Goal: Task Accomplishment & Management: Complete application form

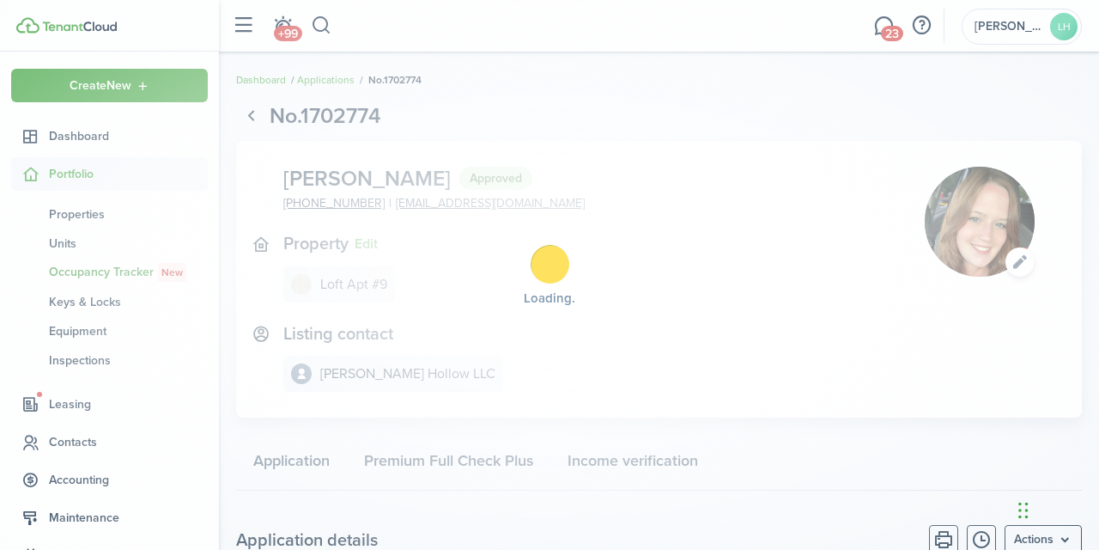
scroll to position [396, 0]
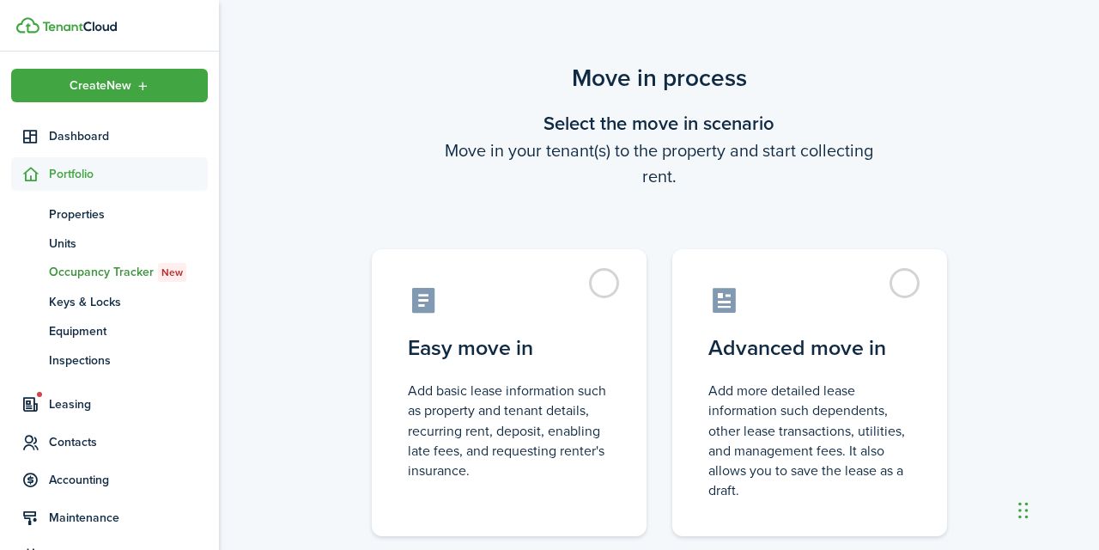
scroll to position [25, 0]
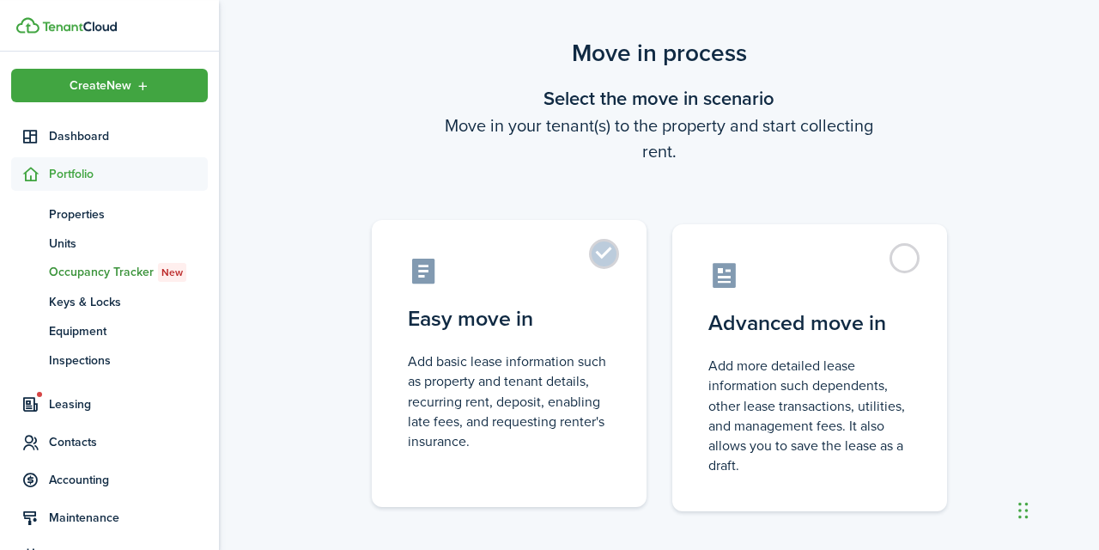
click at [615, 250] on label "Easy move in Add basic lease information such as property and tenant details, r…" at bounding box center [509, 363] width 275 height 287
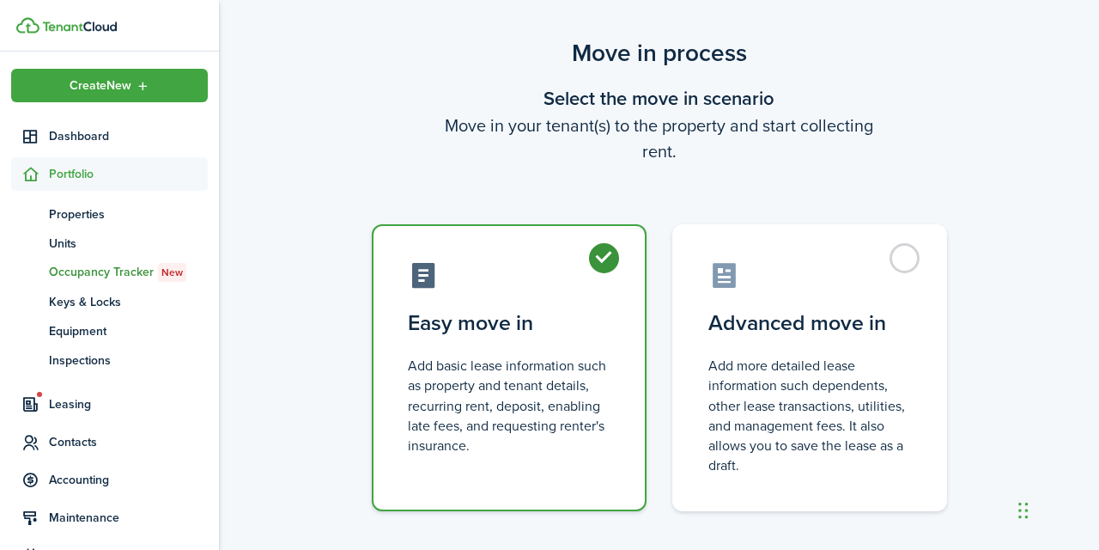
radio input "true"
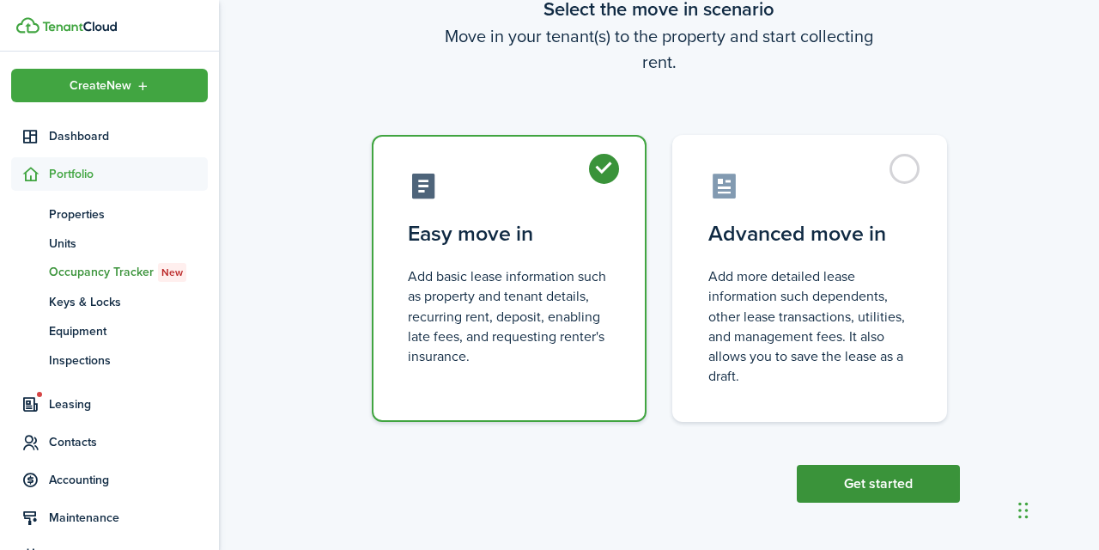
click at [853, 476] on button "Get started" at bounding box center [878, 484] width 163 height 38
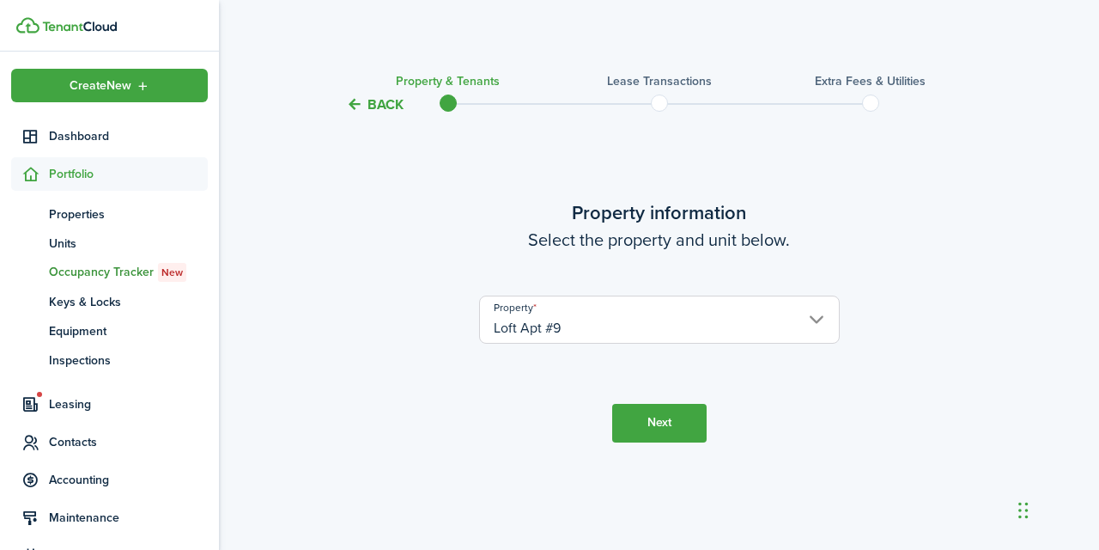
click at [660, 416] on button "Next" at bounding box center [659, 423] width 94 height 39
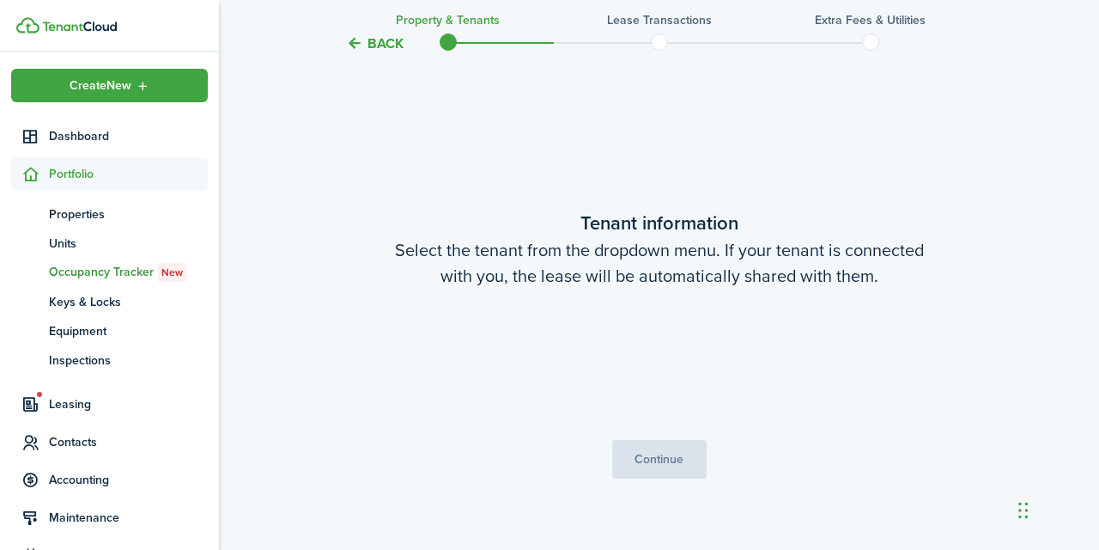
scroll to position [434, 0]
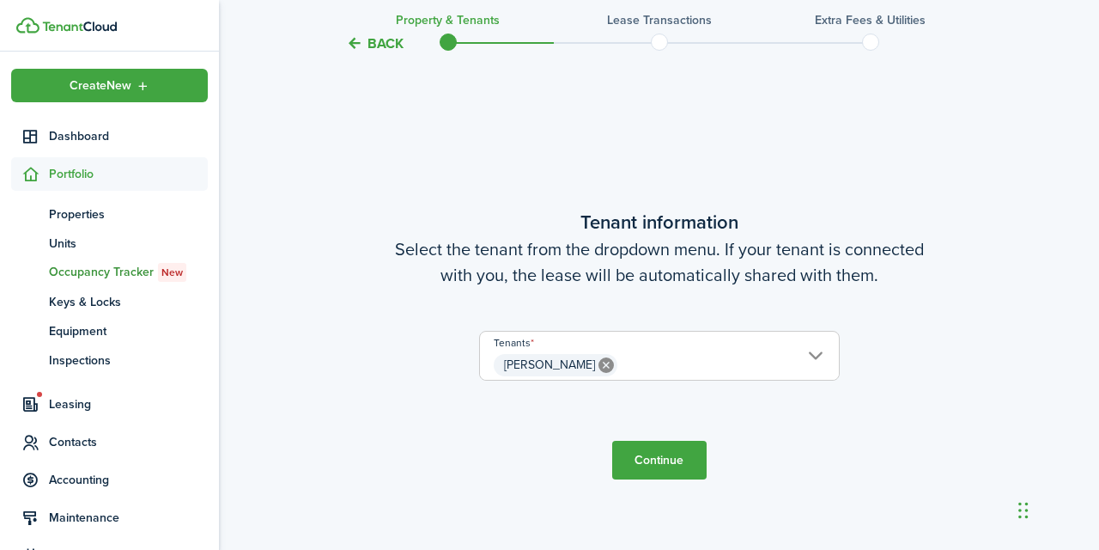
click at [655, 457] on button "Continue" at bounding box center [659, 460] width 94 height 39
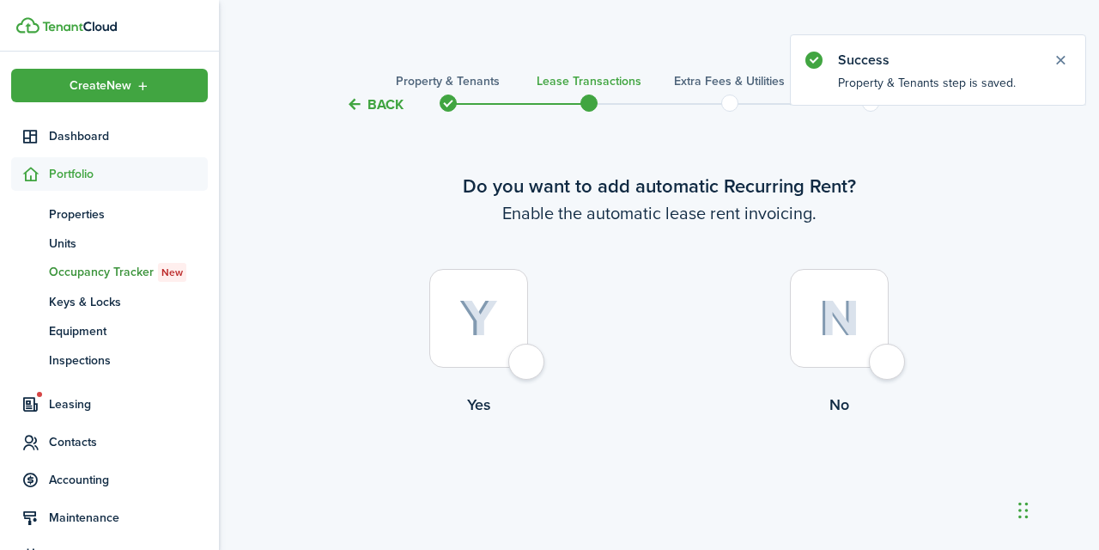
click at [528, 361] on div at bounding box center [478, 318] width 99 height 99
radio input "true"
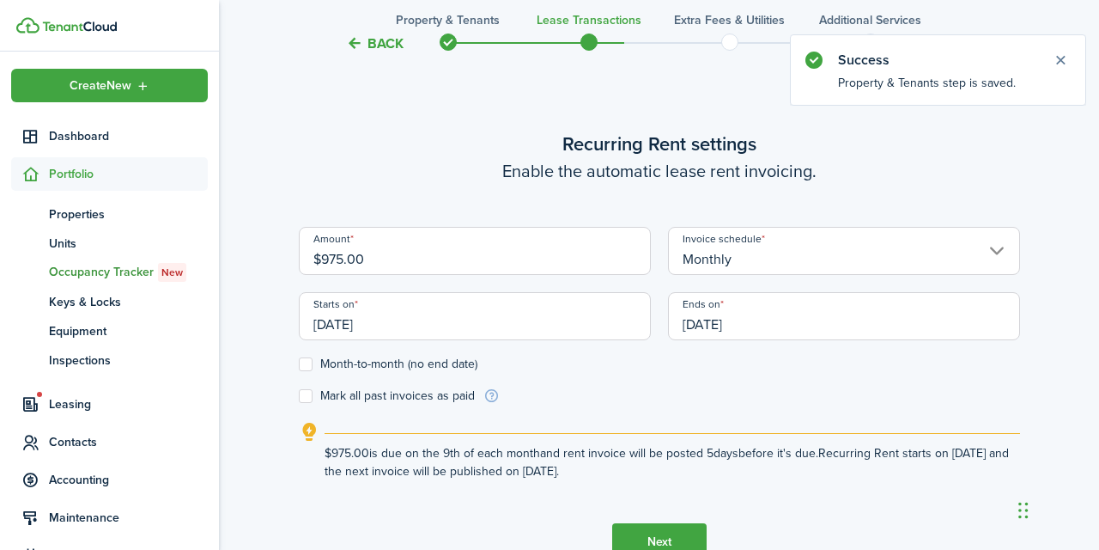
scroll to position [472, 0]
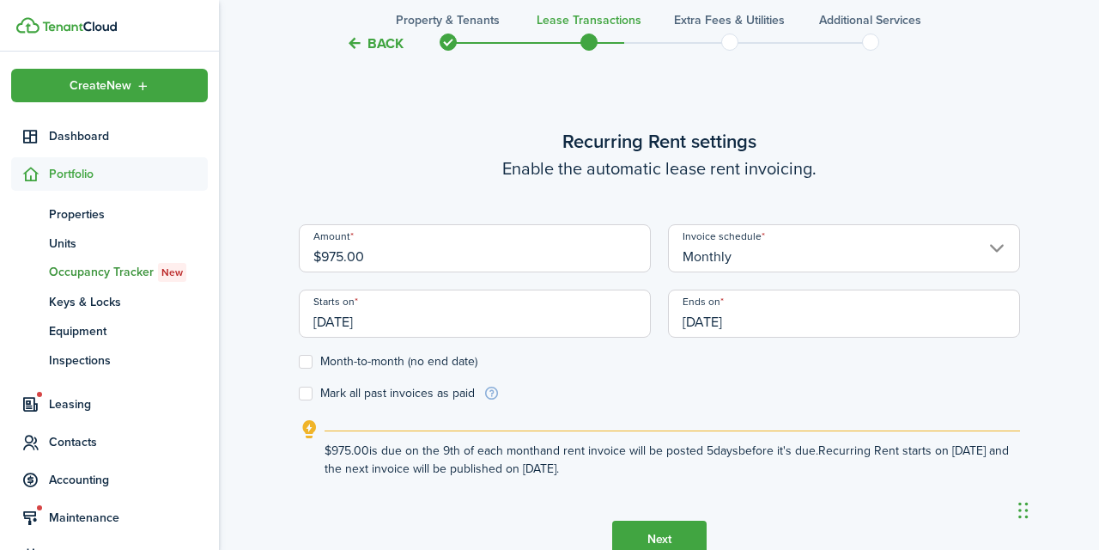
click at [339, 260] on input "$975.00" at bounding box center [475, 248] width 352 height 48
type input "$985.00"
click at [387, 206] on lease-wizard-rent-recurring "Recurring Rent settings Enable the automatic lease rent invoicing. Amount $985.…" at bounding box center [659, 302] width 721 height 350
click at [410, 321] on input "[DATE]" at bounding box center [475, 313] width 352 height 48
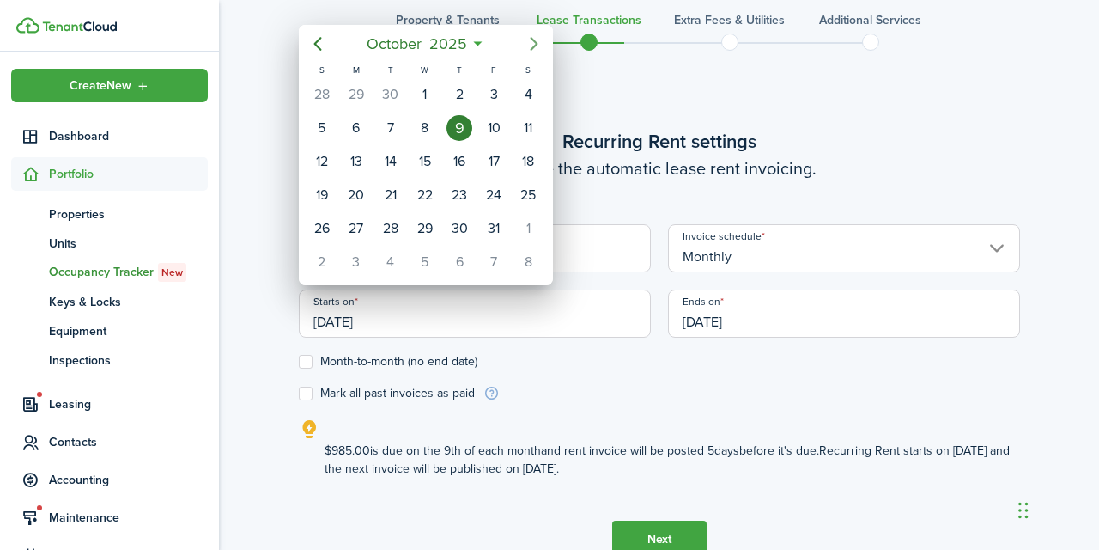
click at [531, 47] on icon "Next page" at bounding box center [534, 43] width 21 height 21
click at [528, 91] on div "1" at bounding box center [528, 95] width 26 height 26
type input "[DATE]"
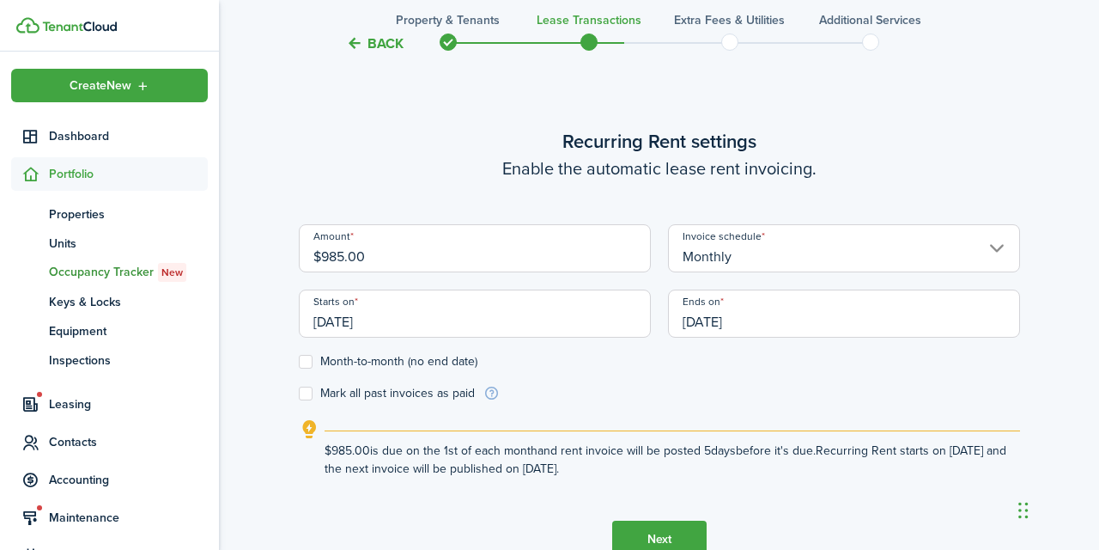
click at [759, 318] on input "[DATE]" at bounding box center [844, 313] width 352 height 48
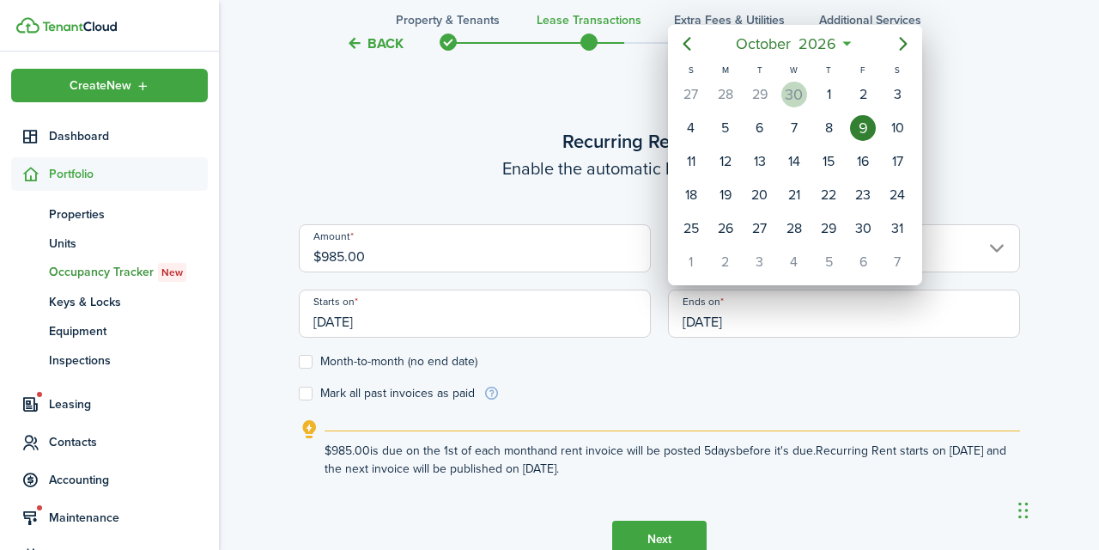
click at [798, 95] on div "30" at bounding box center [794, 95] width 26 height 26
type input "[DATE]"
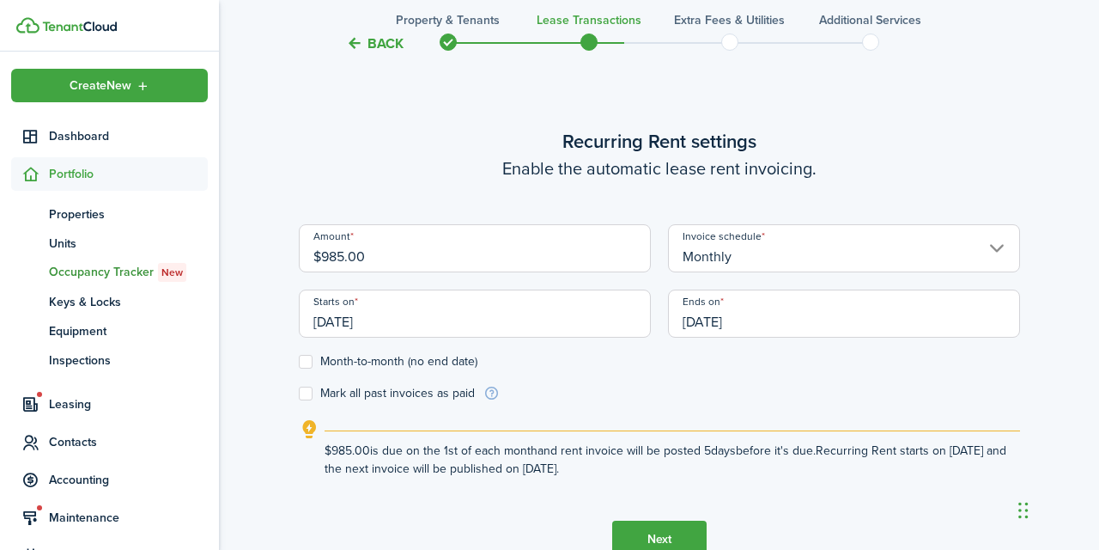
click at [788, 359] on control-checkbox "Month-to-month (no end date)" at bounding box center [659, 362] width 721 height 14
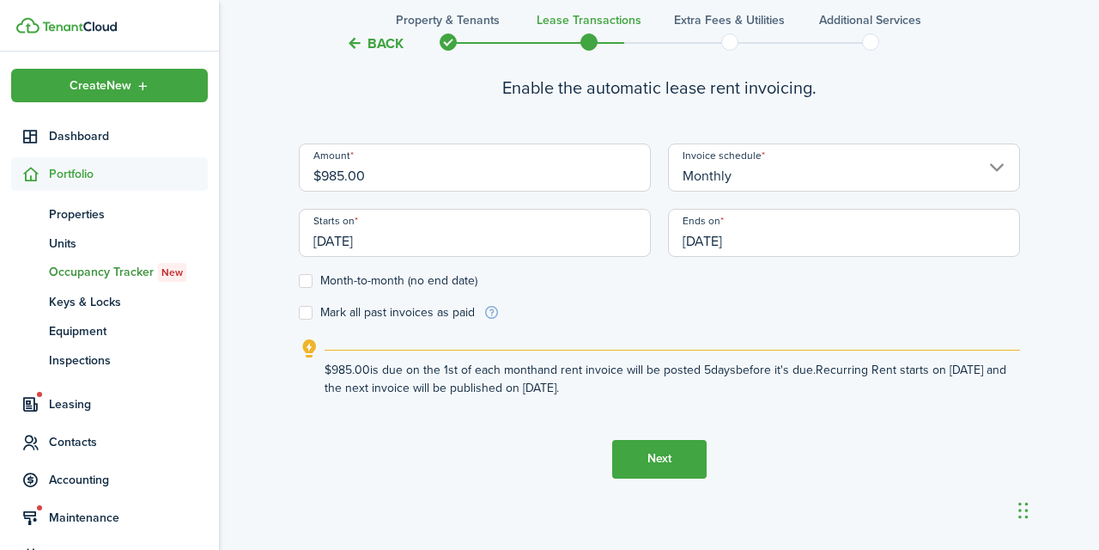
scroll to position [563, 0]
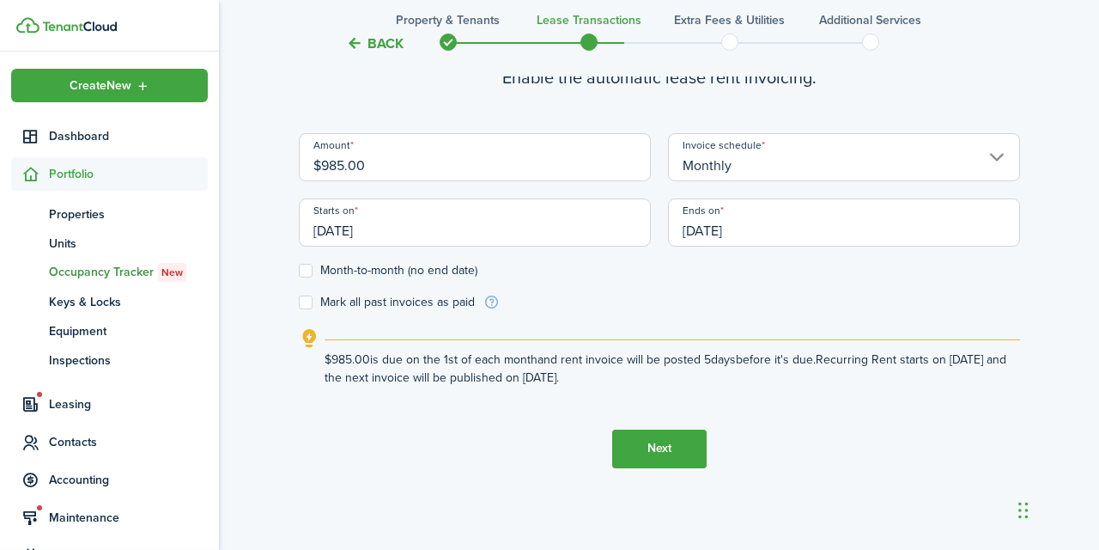
click at [665, 446] on button "Next" at bounding box center [659, 448] width 94 height 39
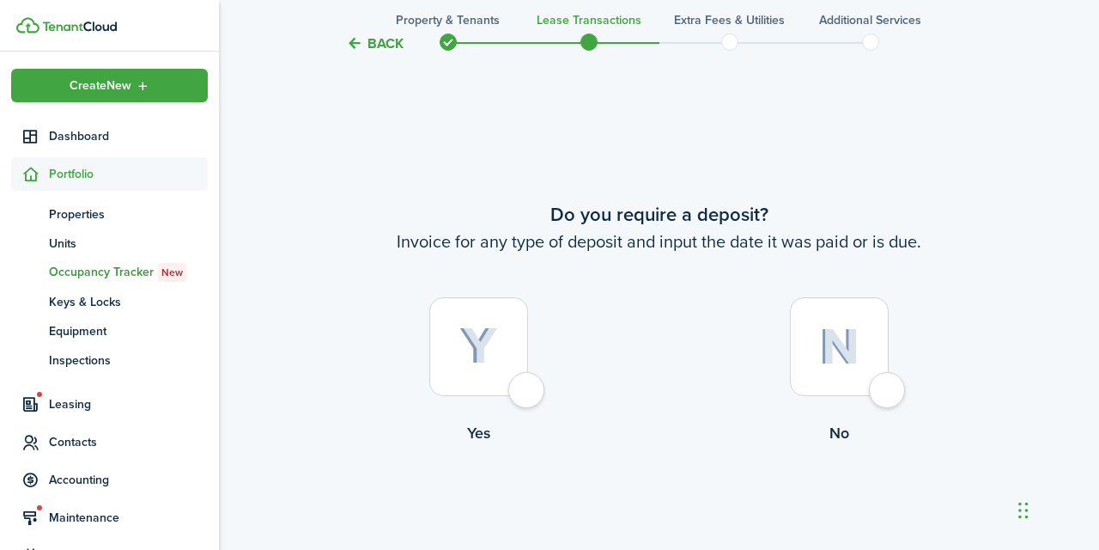
scroll to position [1021, 0]
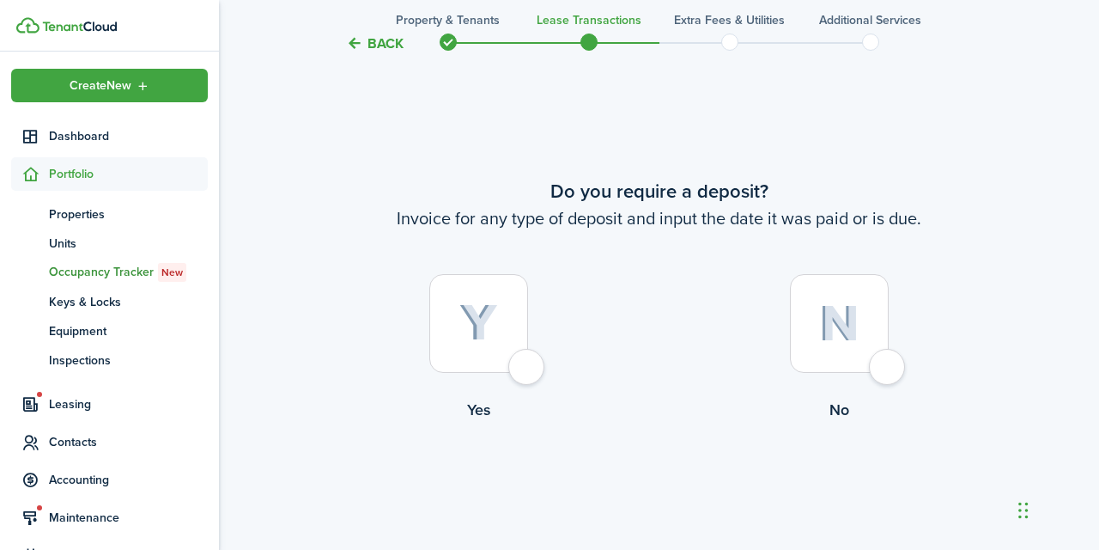
click at [528, 373] on div at bounding box center [478, 323] width 99 height 99
radio input "true"
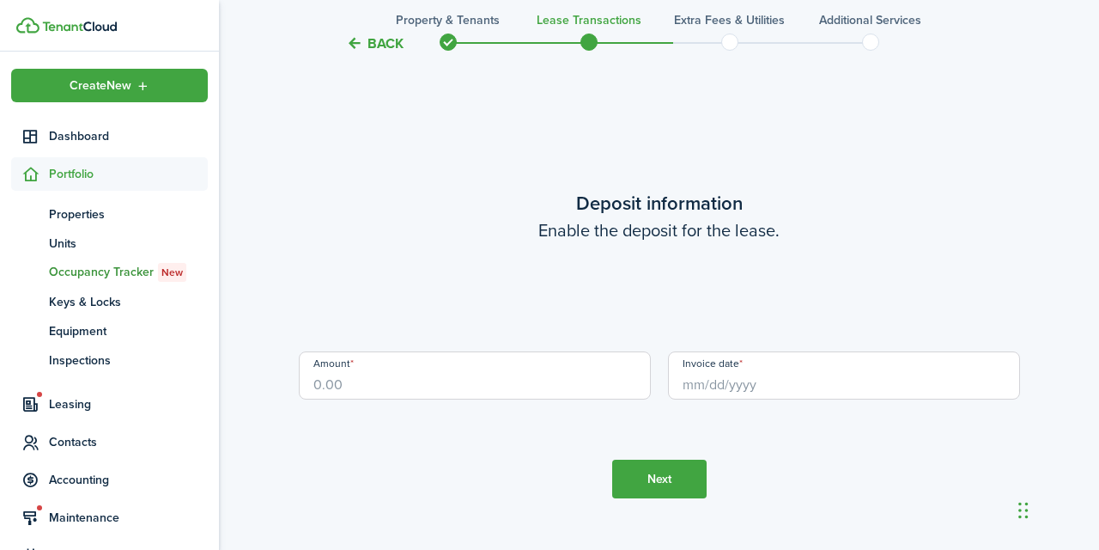
scroll to position [1571, 0]
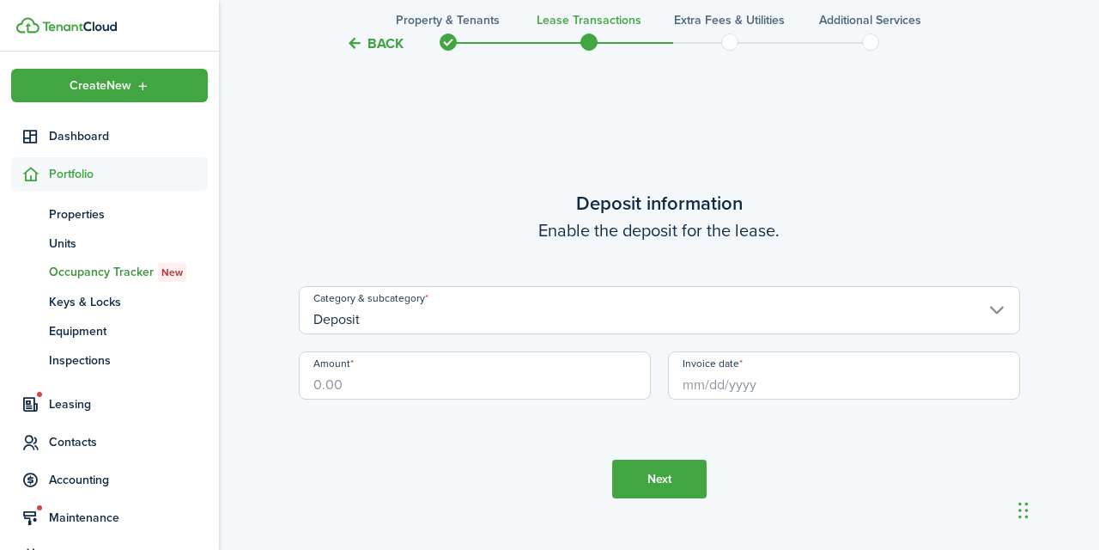
click at [471, 376] on input "Amount" at bounding box center [475, 375] width 352 height 48
click at [670, 321] on input "Deposit" at bounding box center [659, 310] width 721 height 48
type input "$985.00"
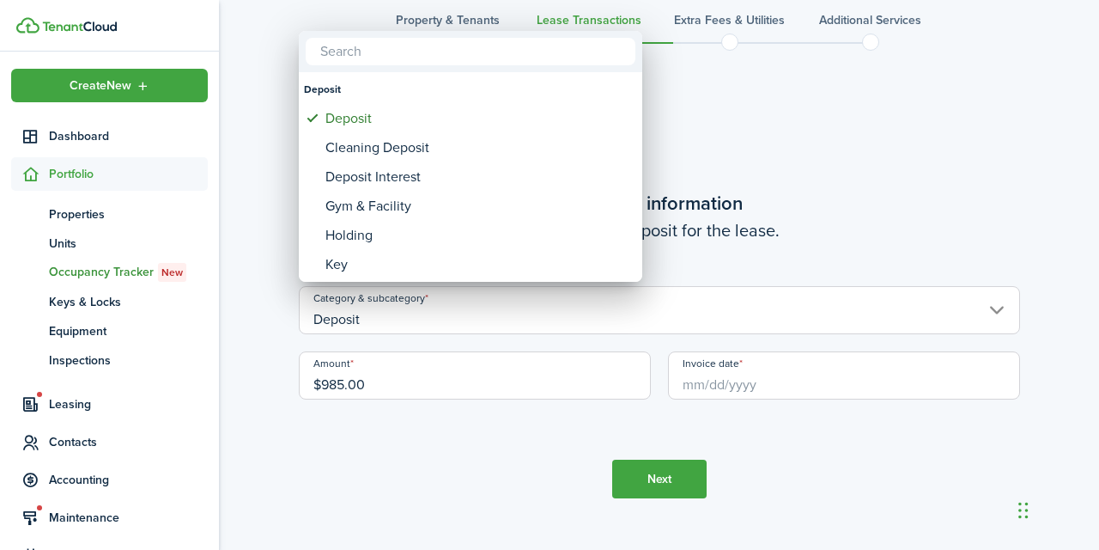
click at [670, 321] on div at bounding box center [550, 275] width 1374 height 824
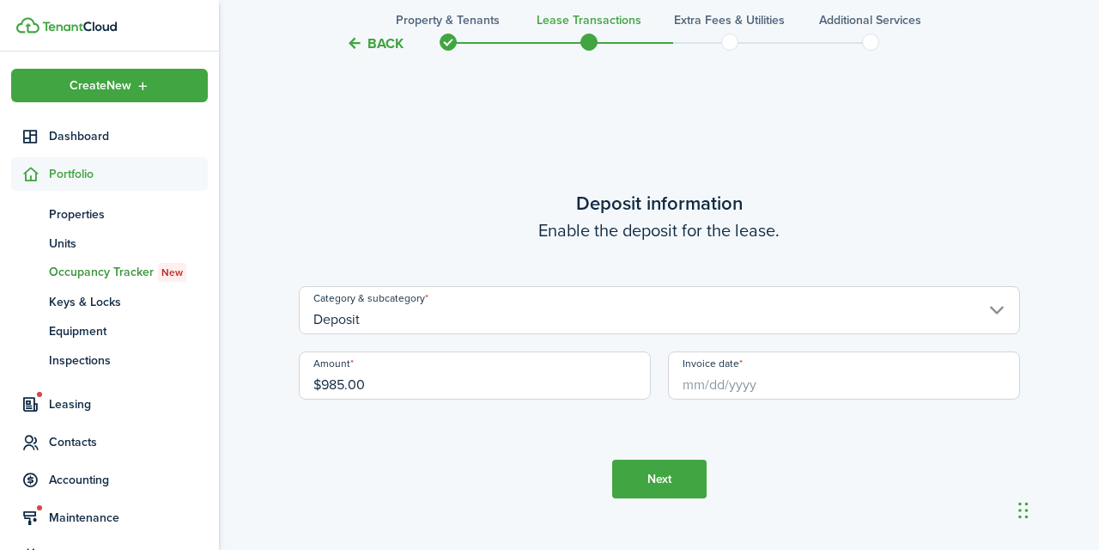
click at [382, 47] on button "Back" at bounding box center [375, 43] width 58 height 18
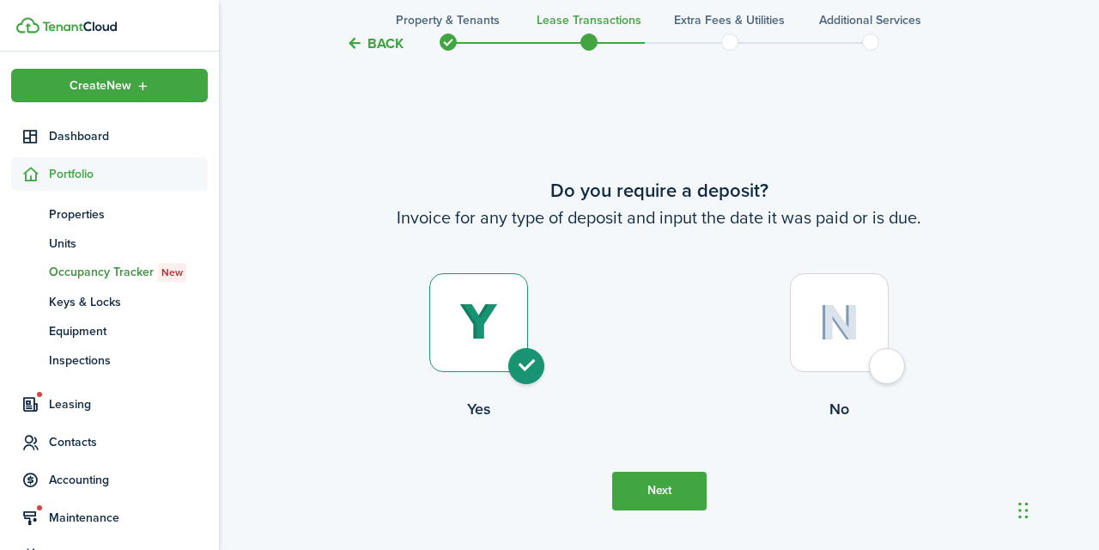
scroll to position [1021, 0]
click at [886, 353] on div at bounding box center [839, 323] width 99 height 99
radio input "false"
radio input "true"
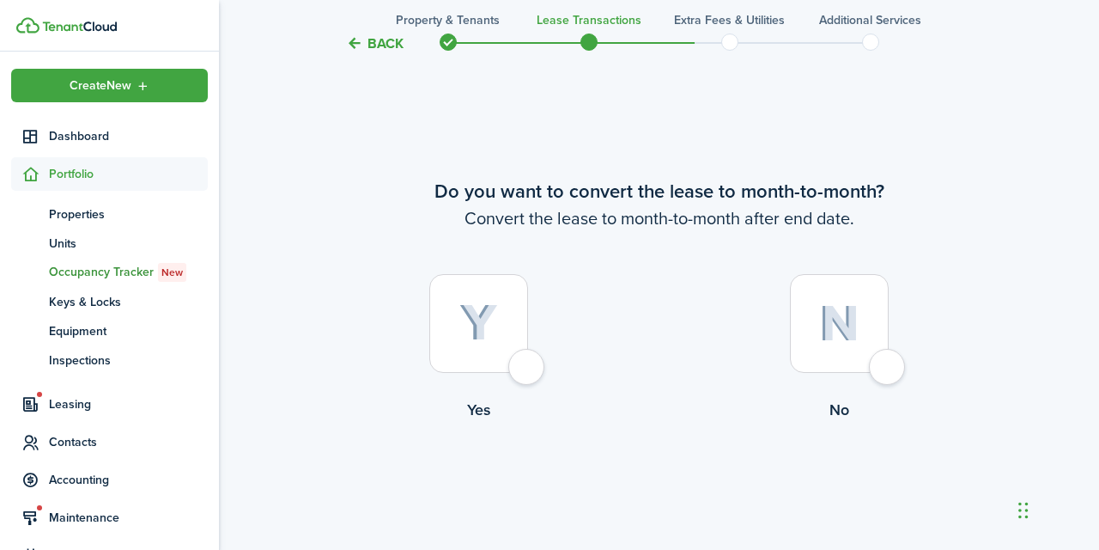
scroll to position [1571, 0]
click at [525, 372] on div at bounding box center [478, 323] width 99 height 99
radio input "true"
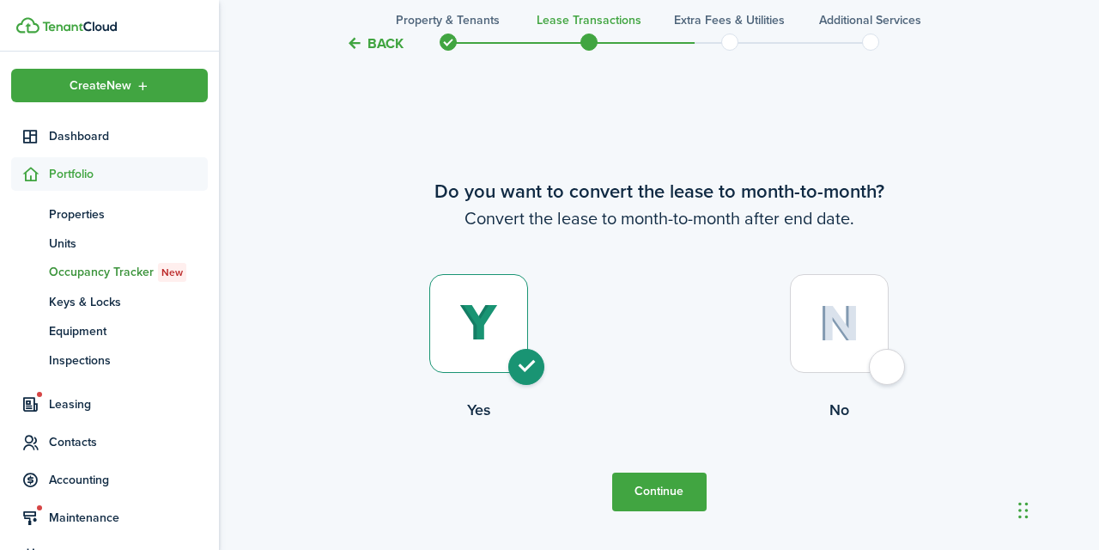
click at [669, 487] on button "Continue" at bounding box center [659, 491] width 94 height 39
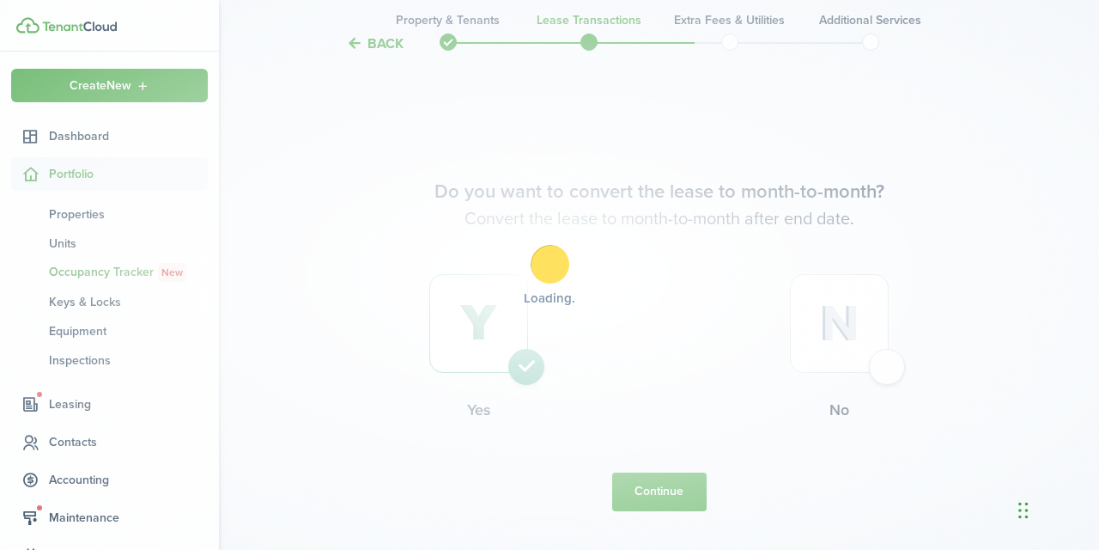
scroll to position [0, 0]
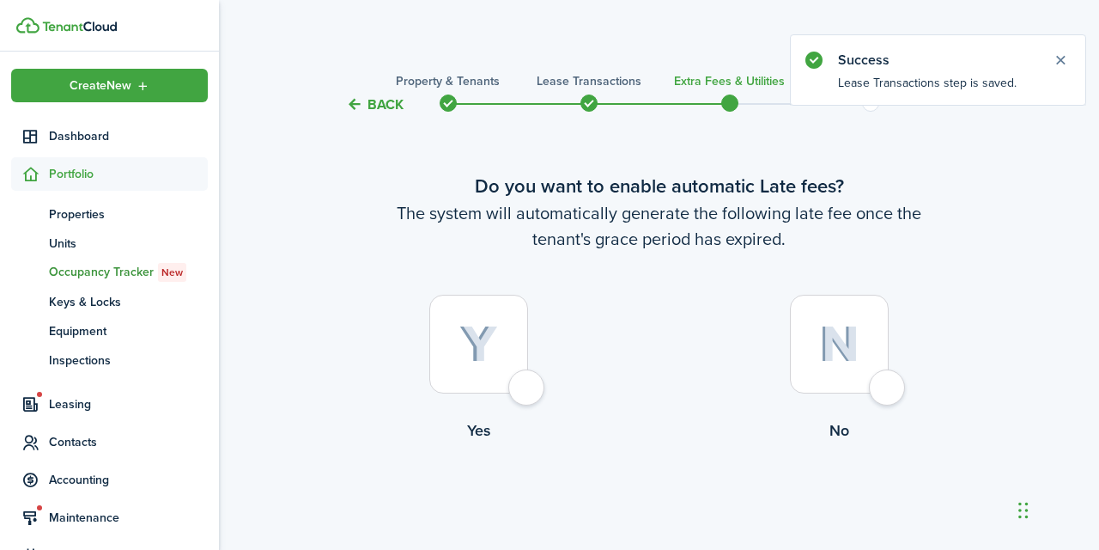
click at [528, 389] on div at bounding box center [478, 344] width 99 height 99
radio input "true"
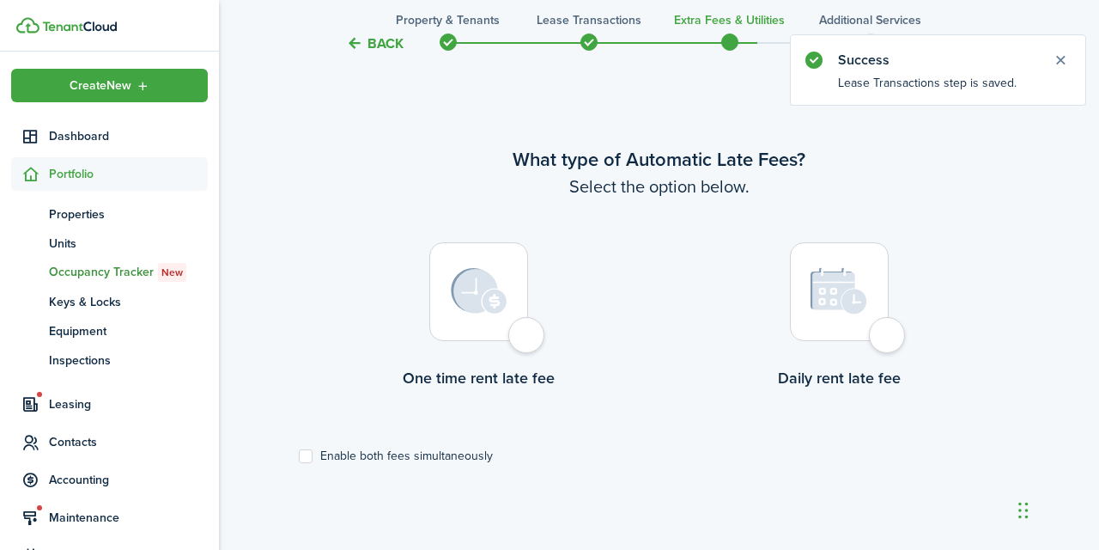
scroll to position [498, 0]
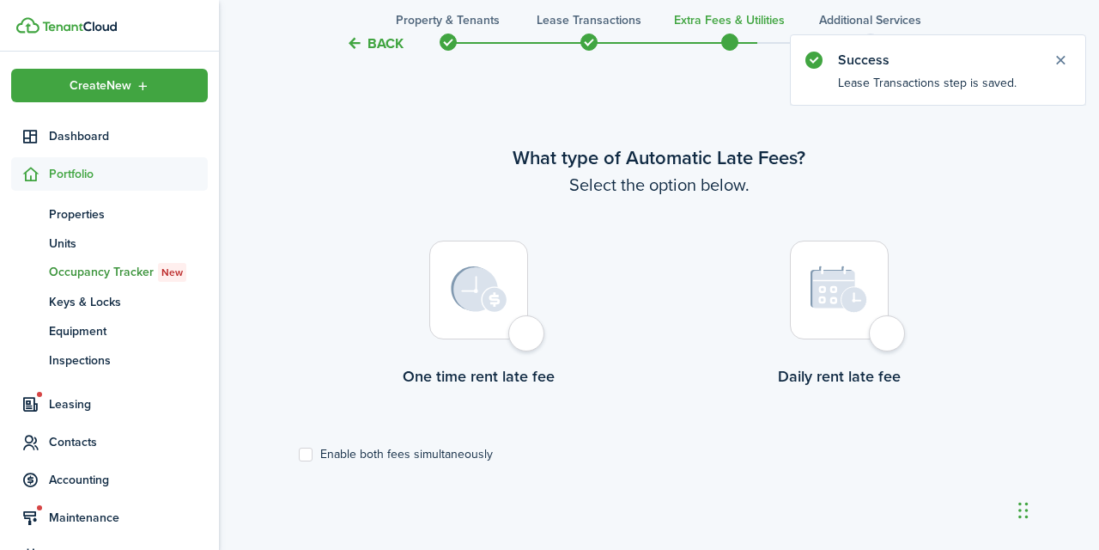
click at [487, 304] on img at bounding box center [479, 289] width 57 height 46
radio input "true"
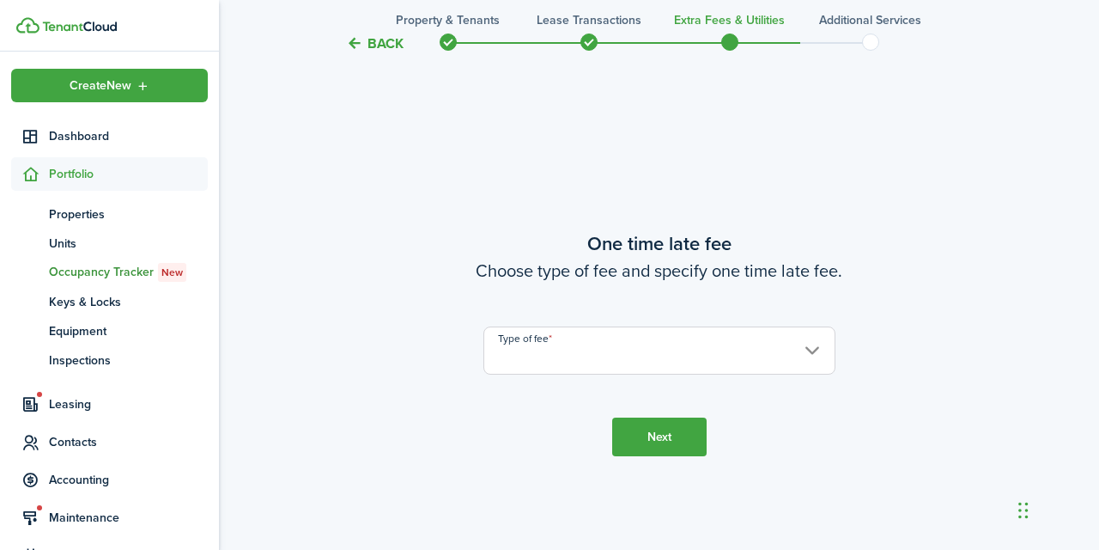
scroll to position [1047, 0]
click at [666, 355] on input "Type of fee" at bounding box center [659, 351] width 352 height 48
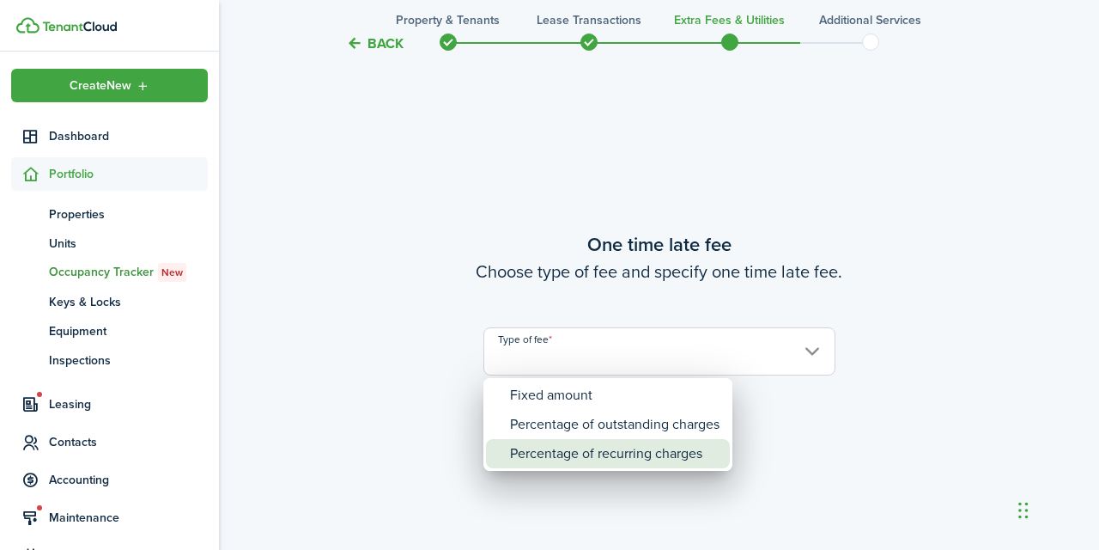
click at [585, 452] on div "Percentage of recurring charges" at bounding box center [615, 453] width 210 height 29
type input "Percentage of recurring charges"
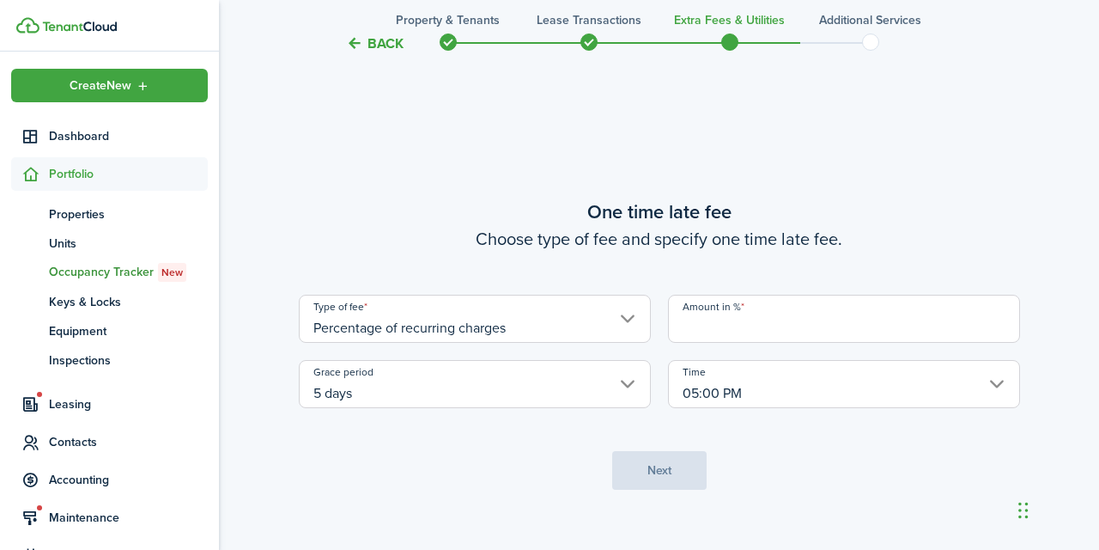
click at [772, 322] on input "Amount in %" at bounding box center [844, 319] width 352 height 48
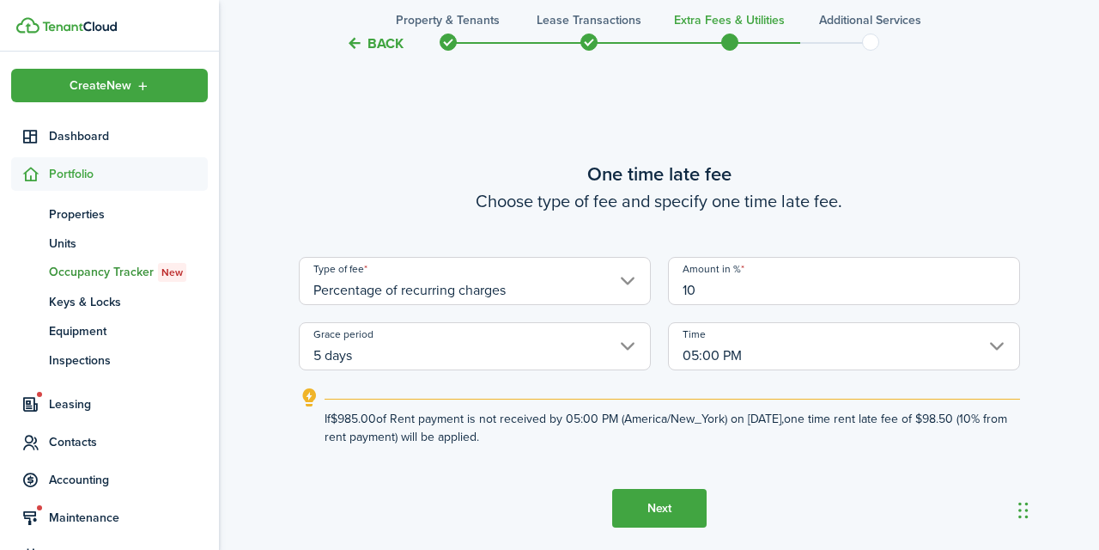
type input "10"
click at [805, 458] on tc-wizard-step "One time late fee Choose type of fee and specify one time late fee. Type of fee…" at bounding box center [659, 344] width 721 height 550
click at [673, 503] on button "Next" at bounding box center [659, 508] width 94 height 39
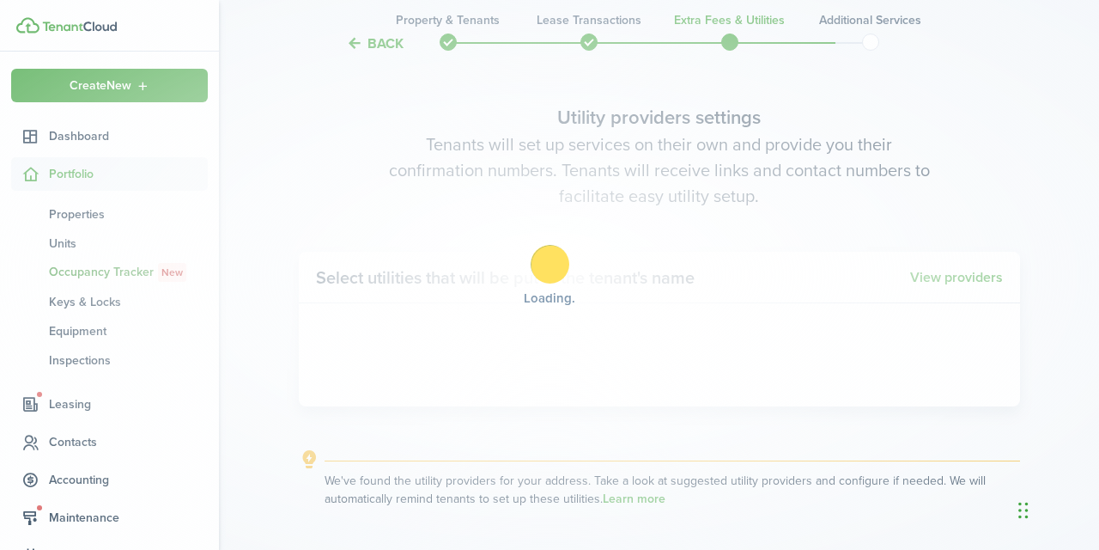
scroll to position [1596, 0]
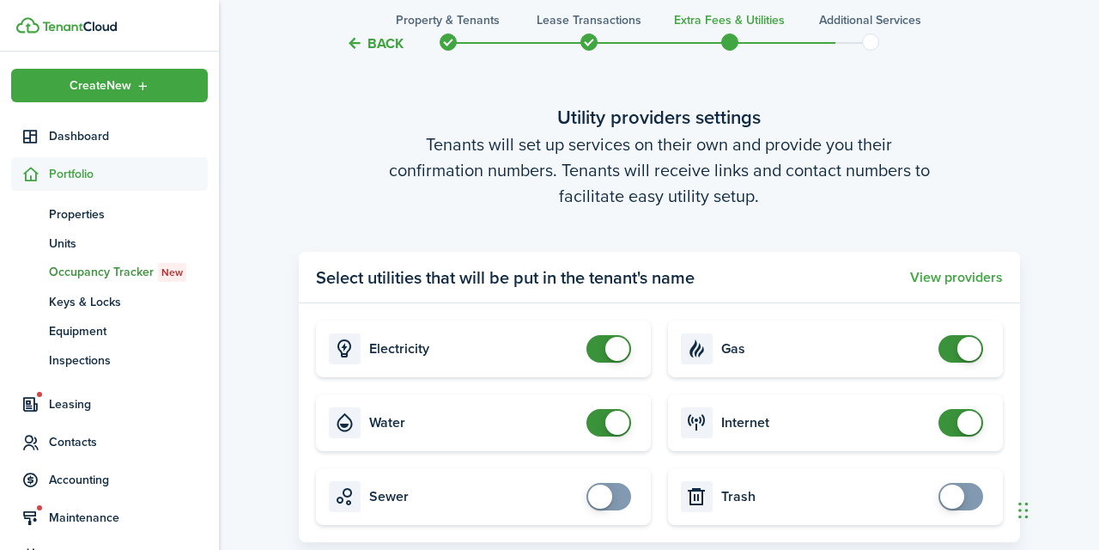
checkbox input "false"
click at [968, 348] on span at bounding box center [969, 349] width 24 height 24
checkbox input "false"
click at [608, 417] on span at bounding box center [617, 422] width 24 height 24
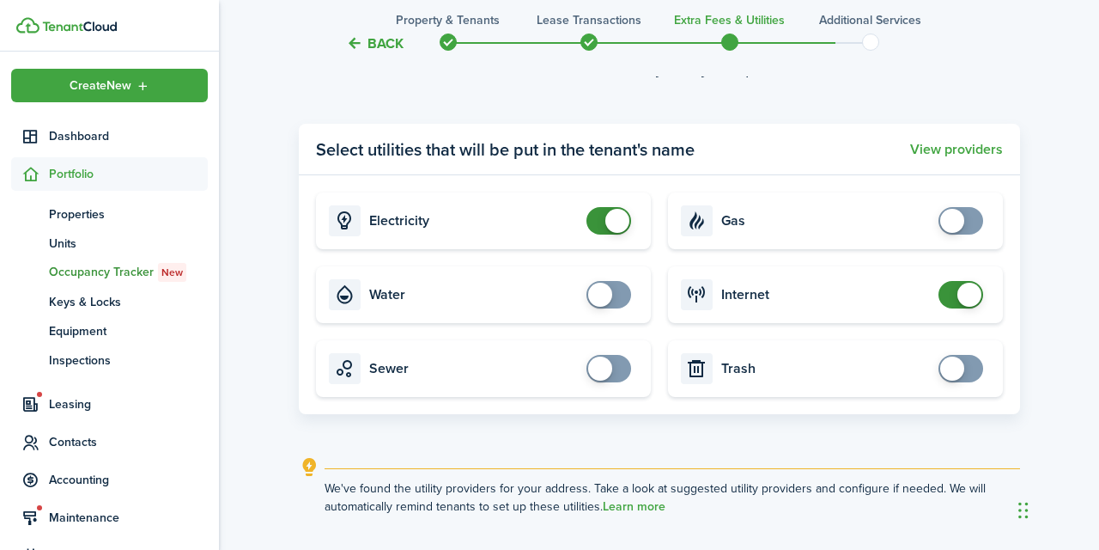
scroll to position [1731, 0]
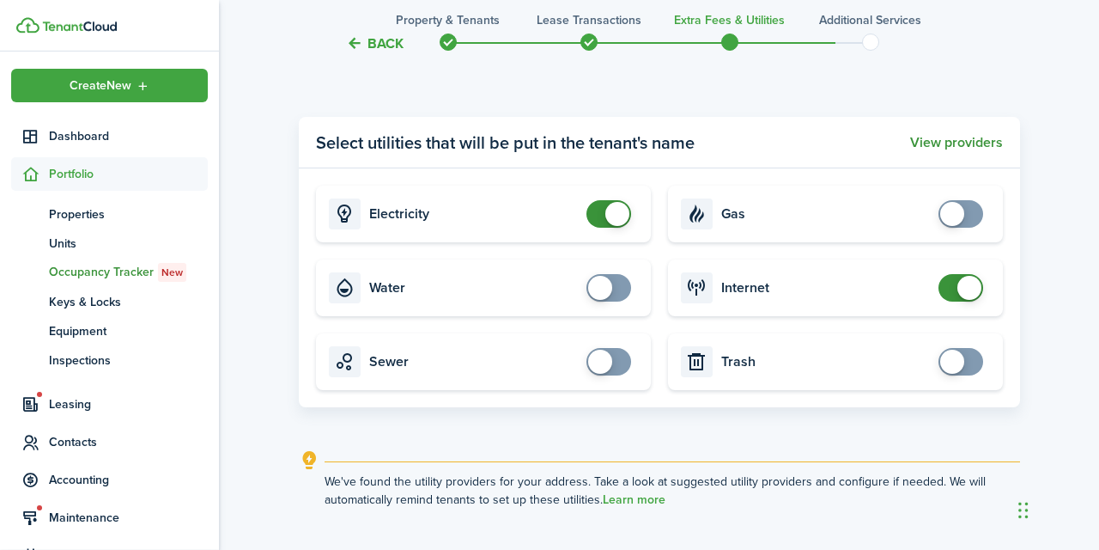
click at [937, 137] on button "View providers" at bounding box center [956, 142] width 93 height 15
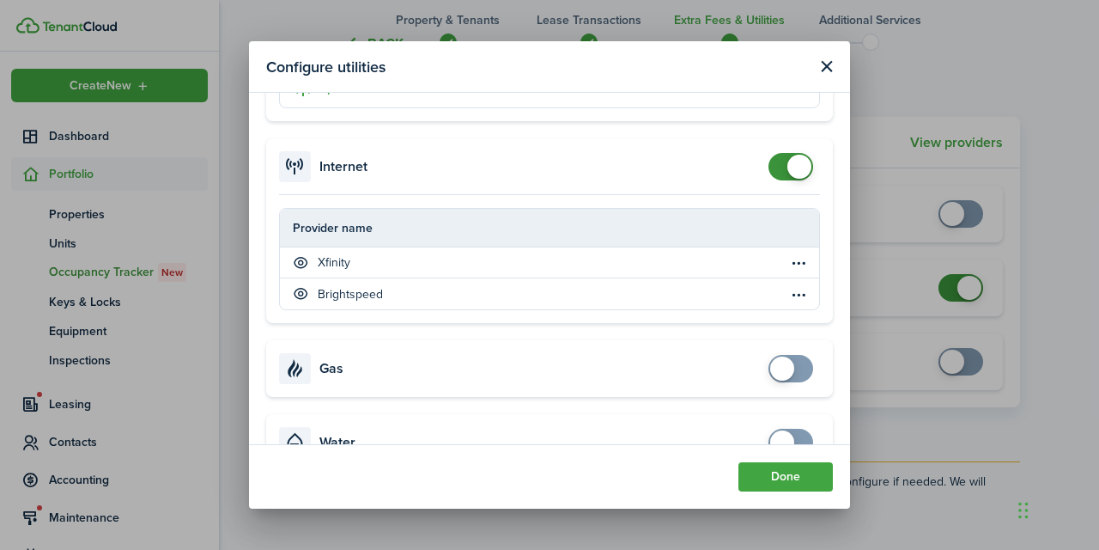
scroll to position [337, 0]
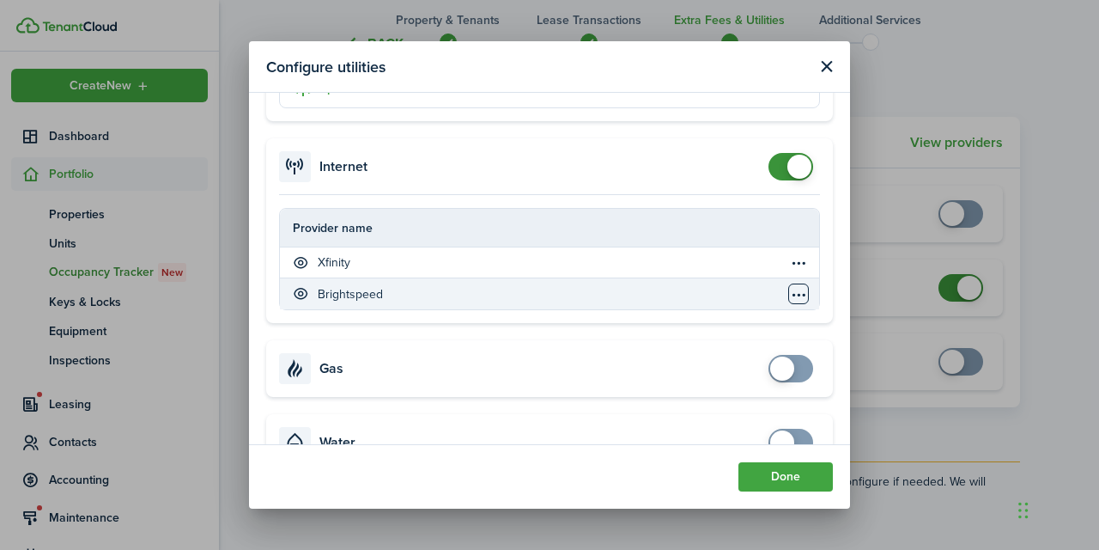
click at [799, 300] on table-menu-btn-icon "Open menu" at bounding box center [798, 293] width 21 height 21
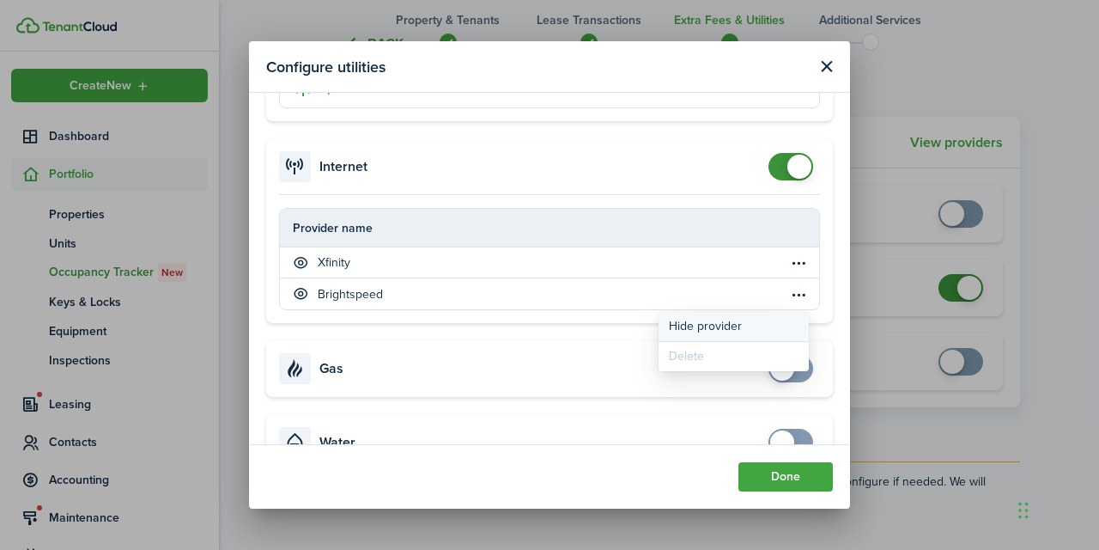
click at [722, 323] on button "Hide provider" at bounding box center [734, 326] width 150 height 29
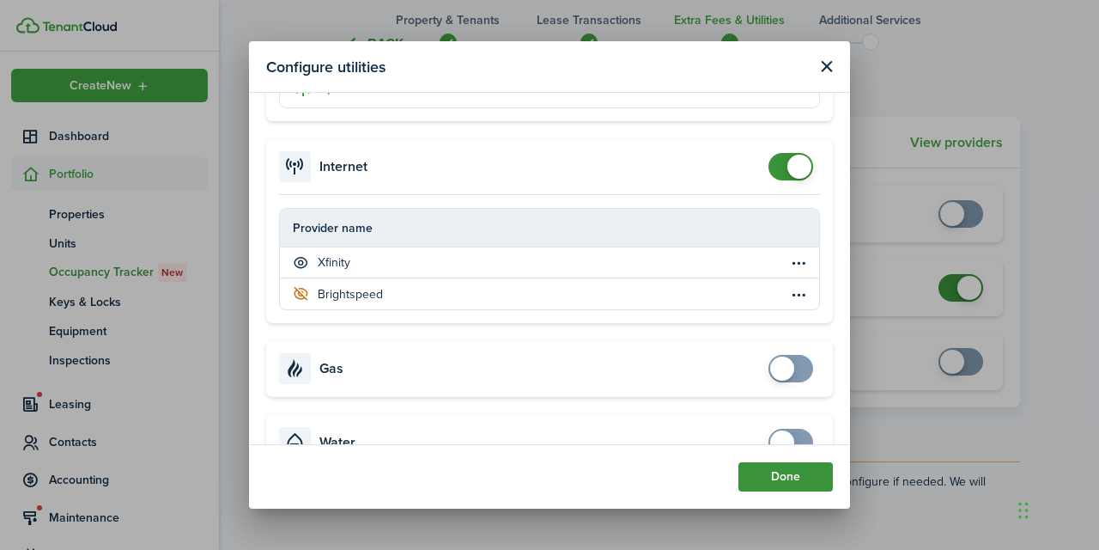
click at [756, 477] on button "Done" at bounding box center [786, 476] width 94 height 29
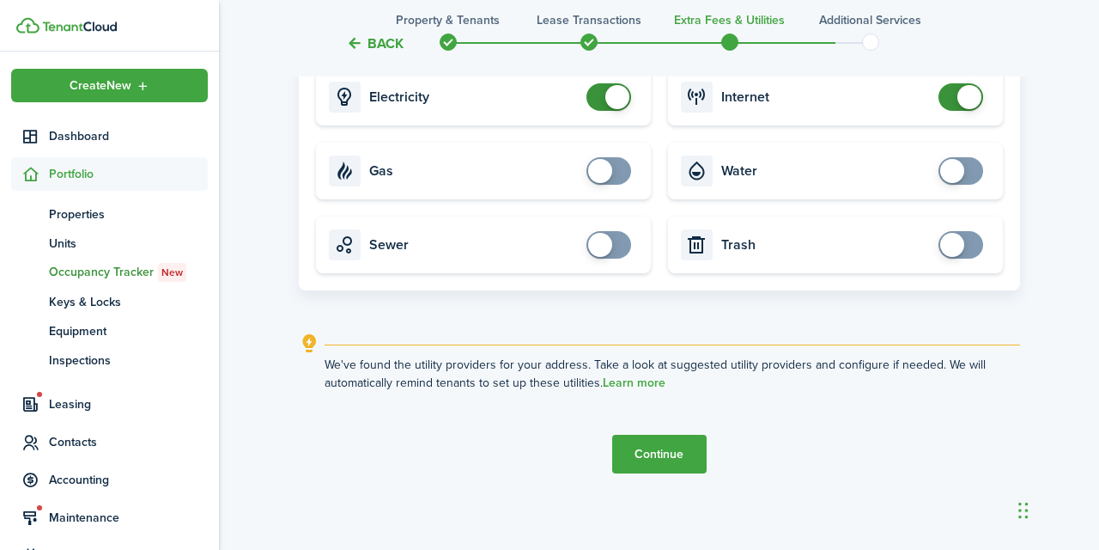
scroll to position [1852, 0]
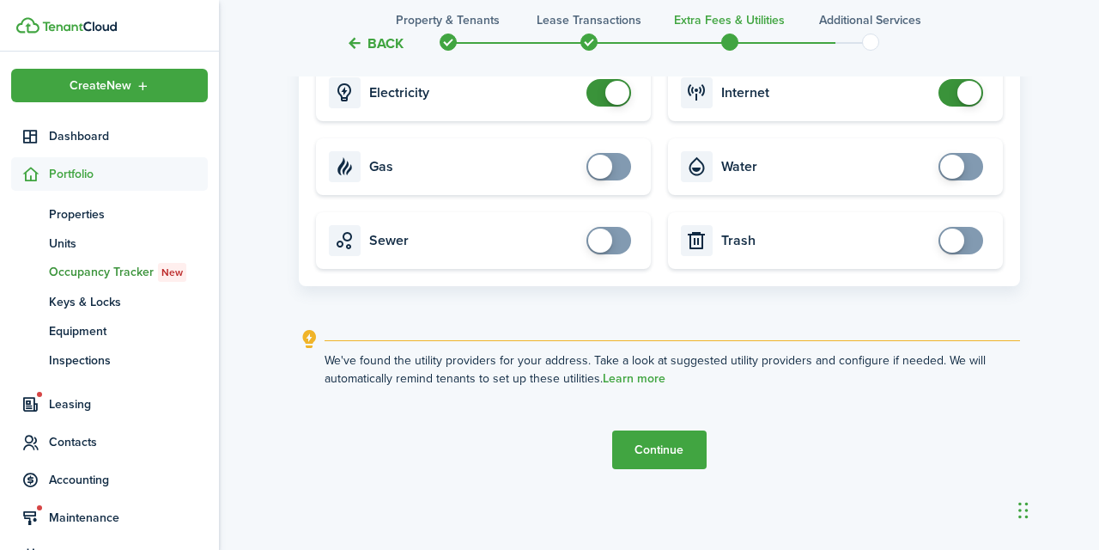
click at [684, 441] on button "Continue" at bounding box center [659, 449] width 94 height 39
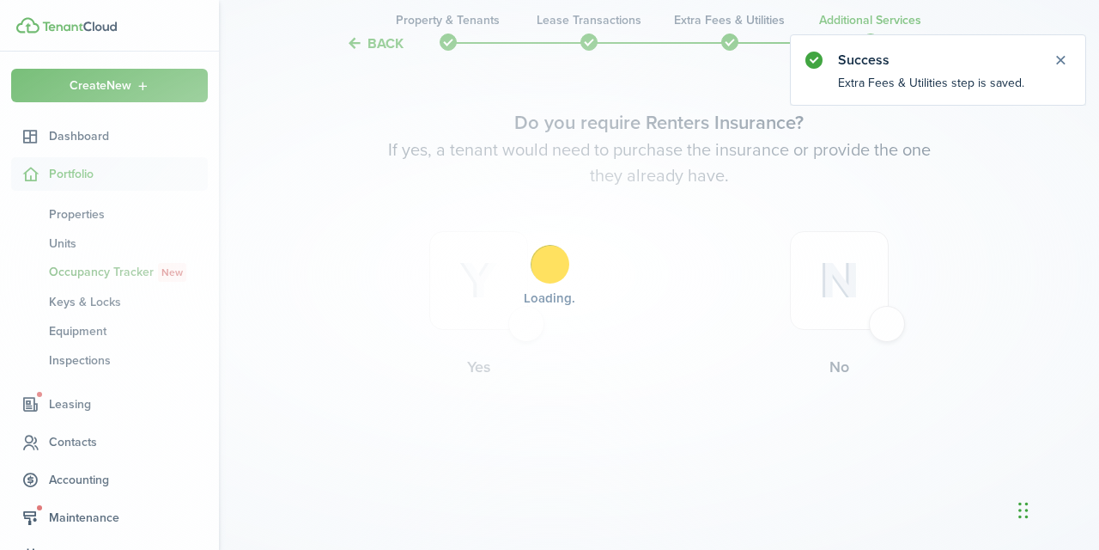
scroll to position [0, 0]
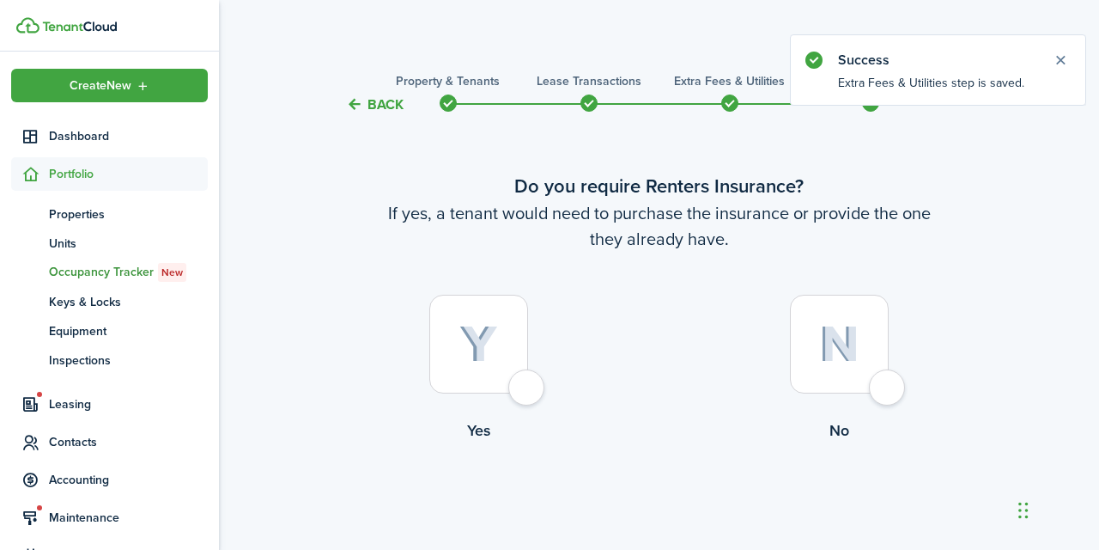
click at [517, 385] on div at bounding box center [478, 344] width 99 height 99
radio input "true"
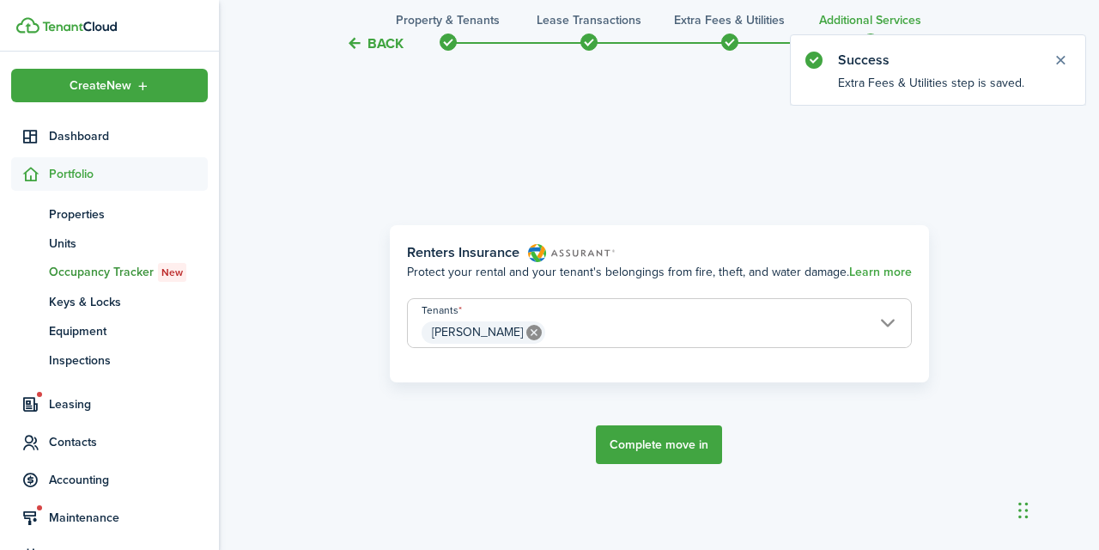
scroll to position [498, 0]
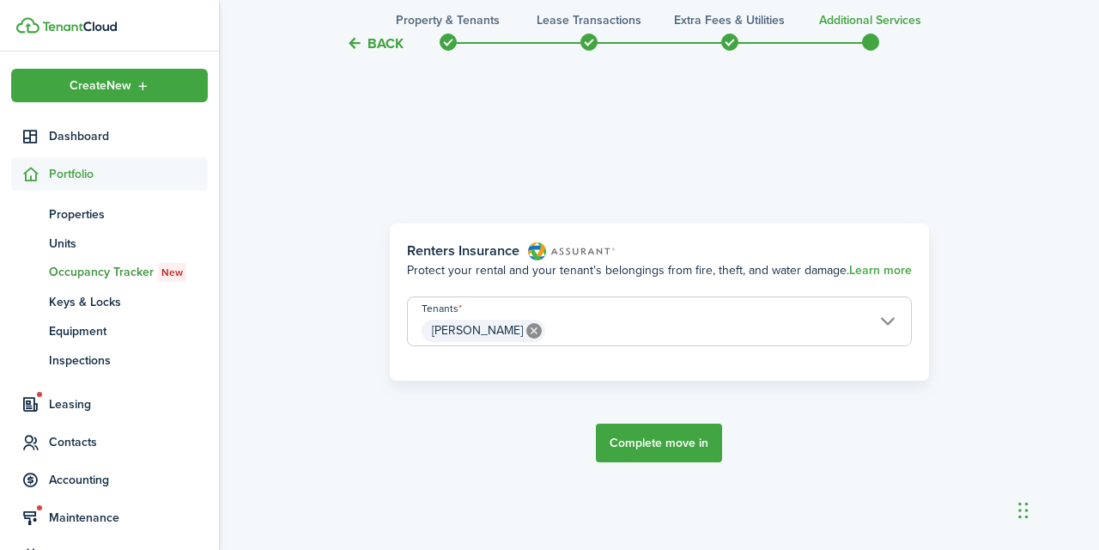
click at [664, 438] on button "Complete move in" at bounding box center [659, 442] width 126 height 39
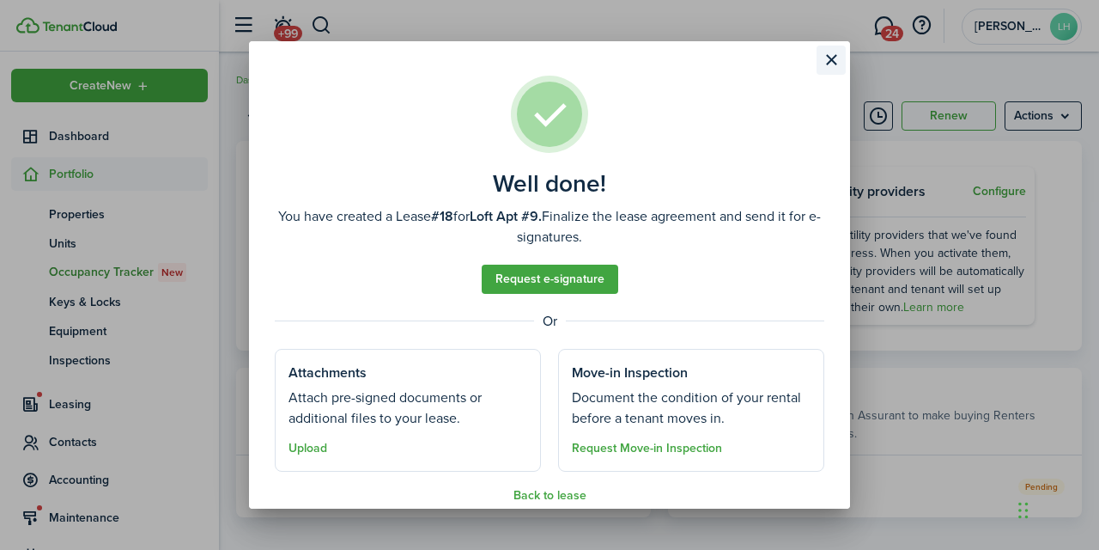
click at [833, 58] on button "Close modal" at bounding box center [831, 60] width 29 height 29
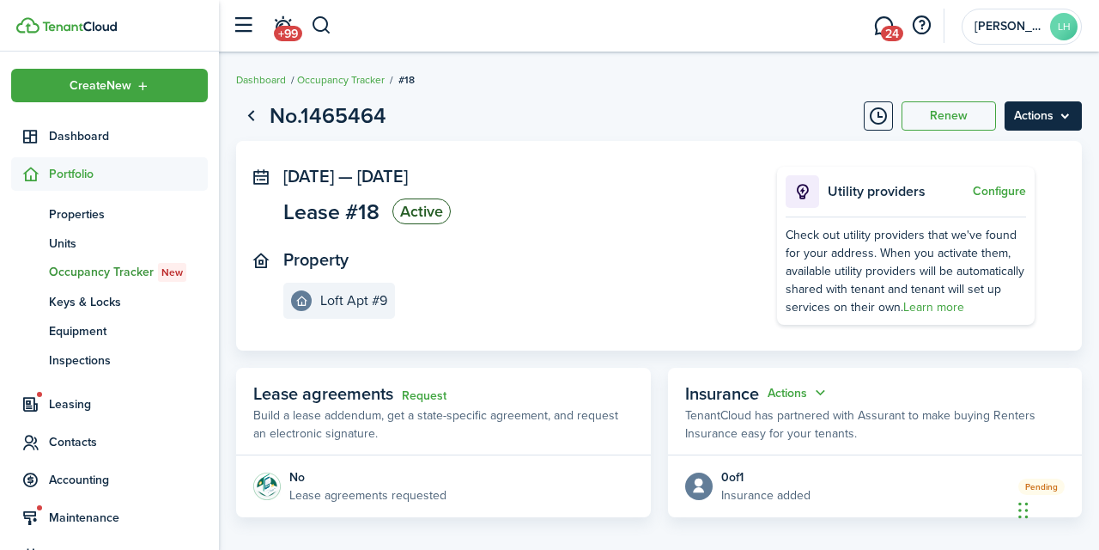
click at [1058, 118] on menu-btn "Actions" at bounding box center [1043, 115] width 77 height 29
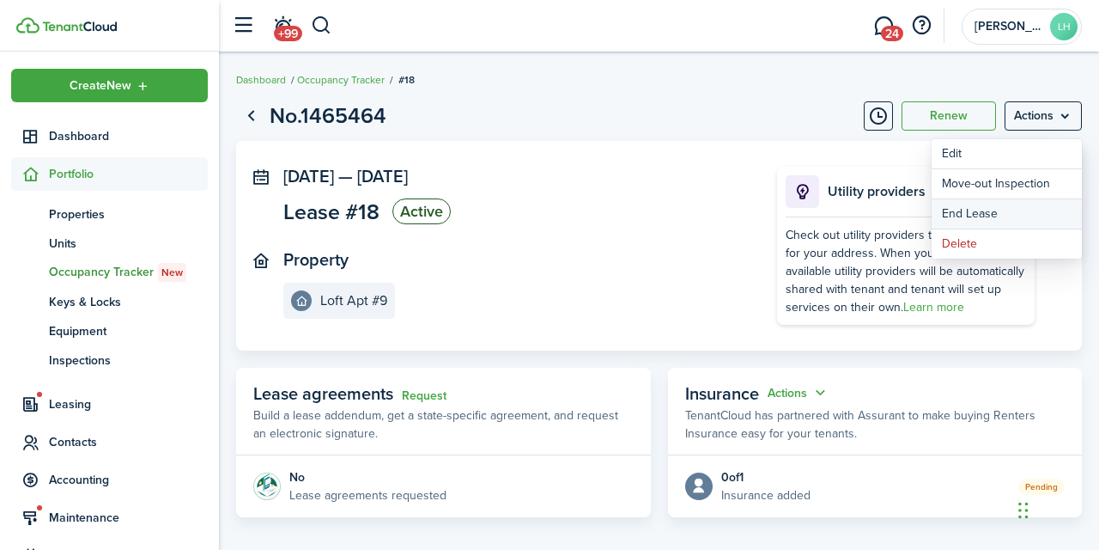
click at [994, 210] on link "End Lease" at bounding box center [1007, 213] width 150 height 29
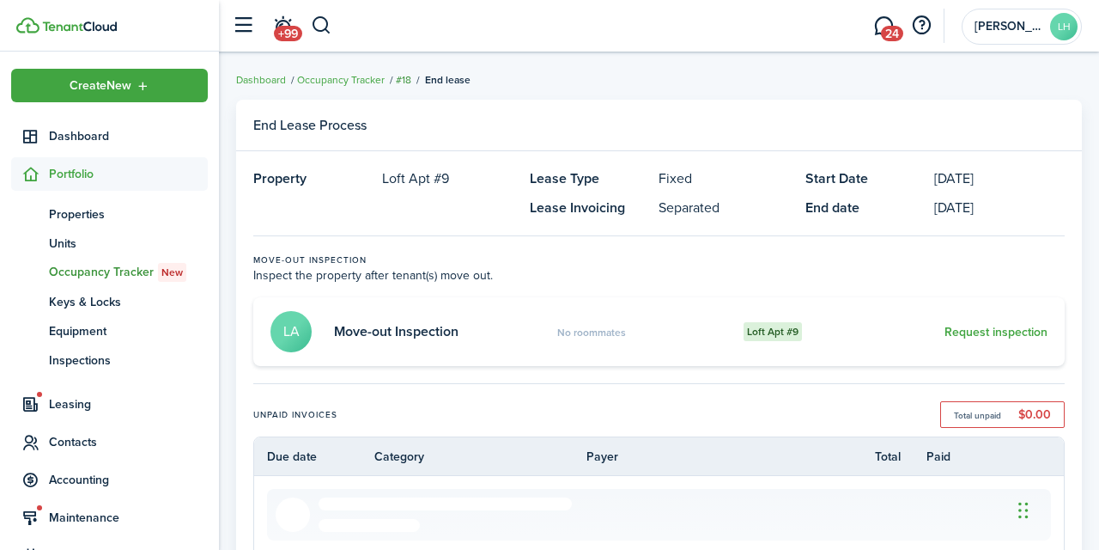
click at [410, 82] on link "#18" at bounding box center [403, 79] width 15 height 15
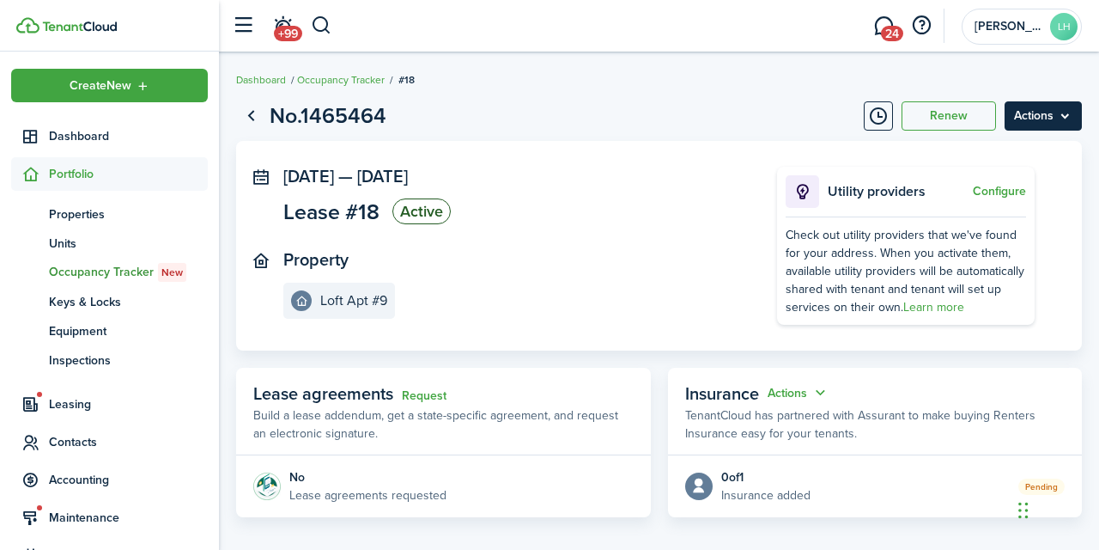
click at [1029, 115] on menu-btn "Actions" at bounding box center [1043, 115] width 77 height 29
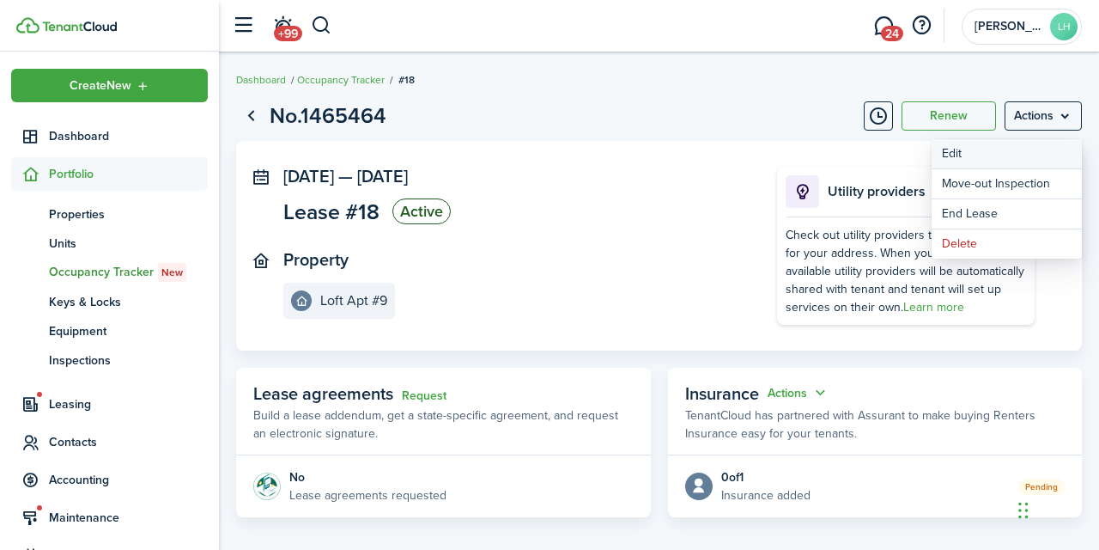
click at [976, 157] on button "Edit" at bounding box center [1007, 153] width 150 height 29
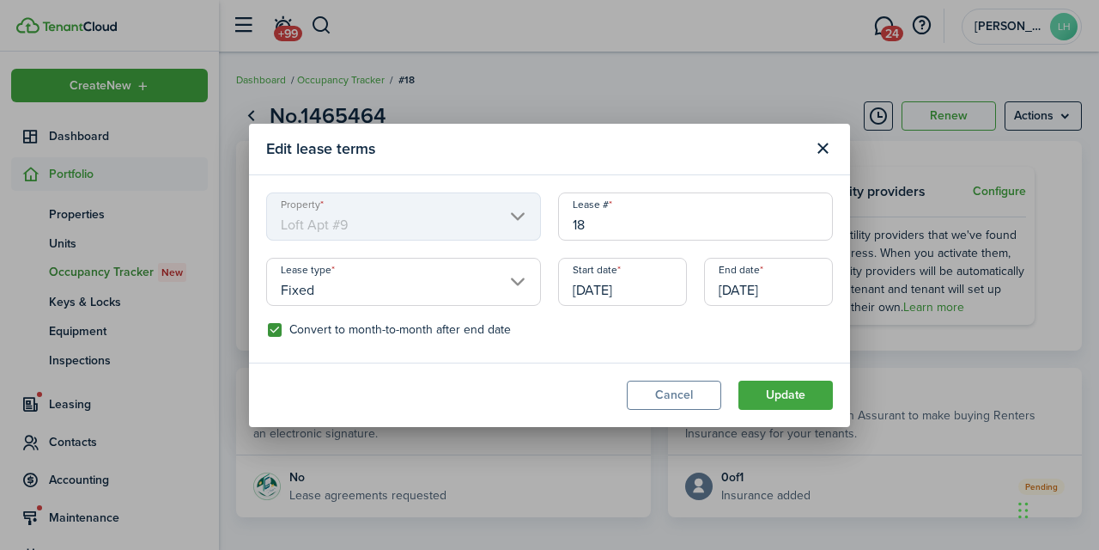
click at [583, 292] on input "[DATE]" at bounding box center [622, 282] width 129 height 48
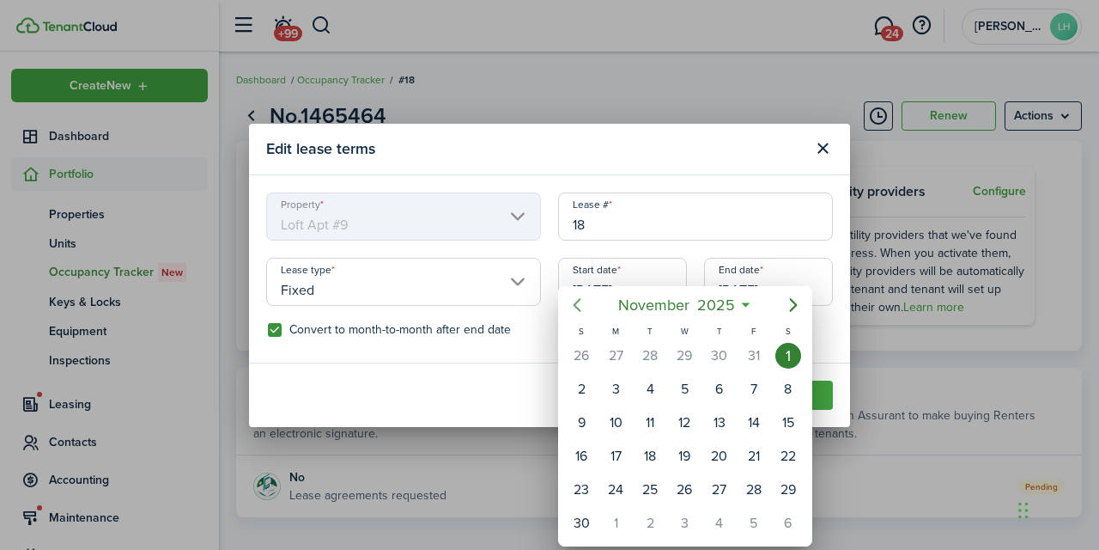
click at [577, 301] on icon "Previous page" at bounding box center [578, 305] width 8 height 14
click at [676, 355] on div "1" at bounding box center [685, 356] width 26 height 26
type input "[DATE]"
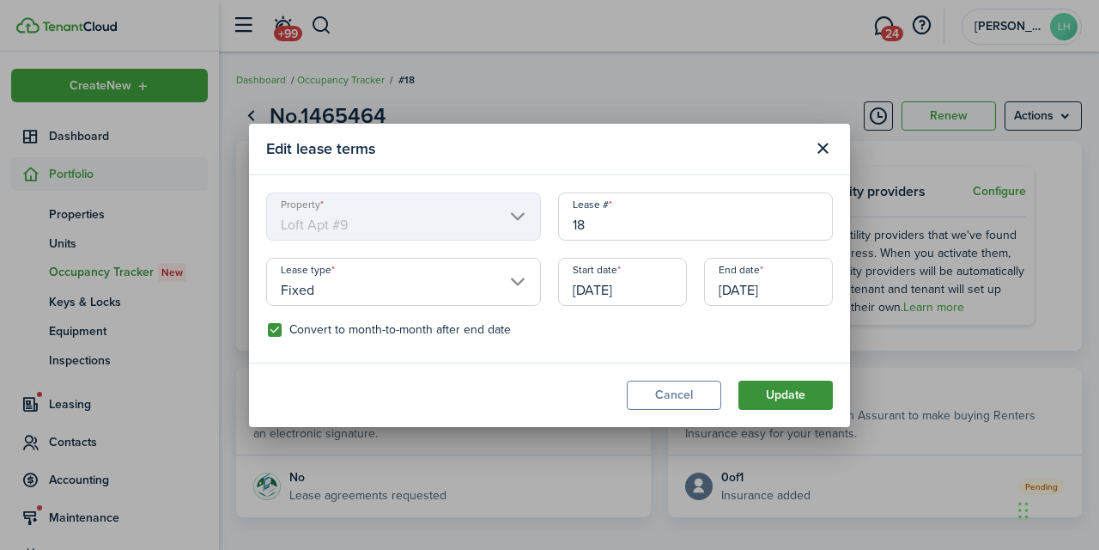
click at [781, 394] on button "Update" at bounding box center [786, 394] width 94 height 29
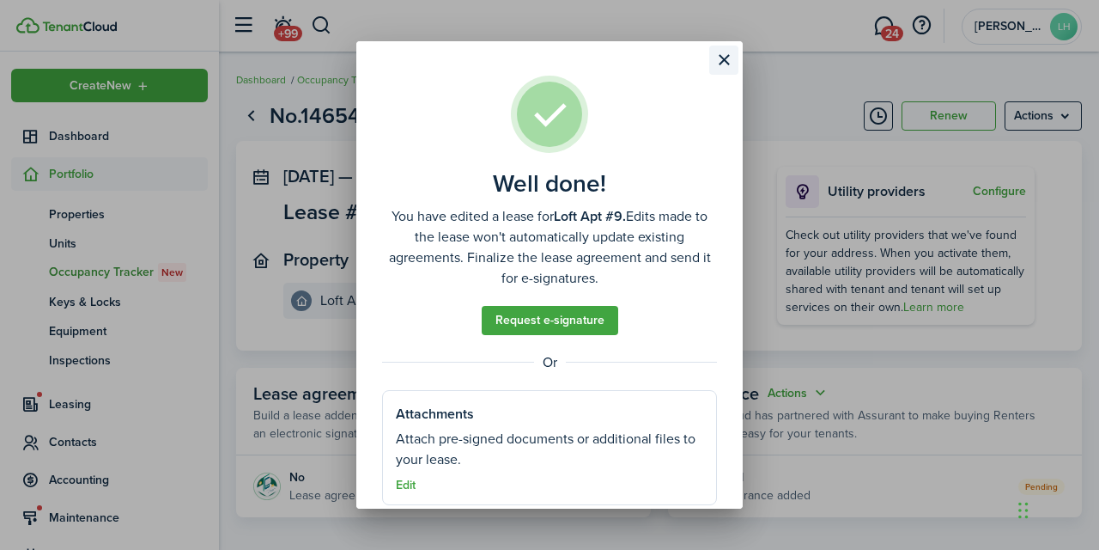
click at [723, 62] on button "Close modal" at bounding box center [723, 60] width 29 height 29
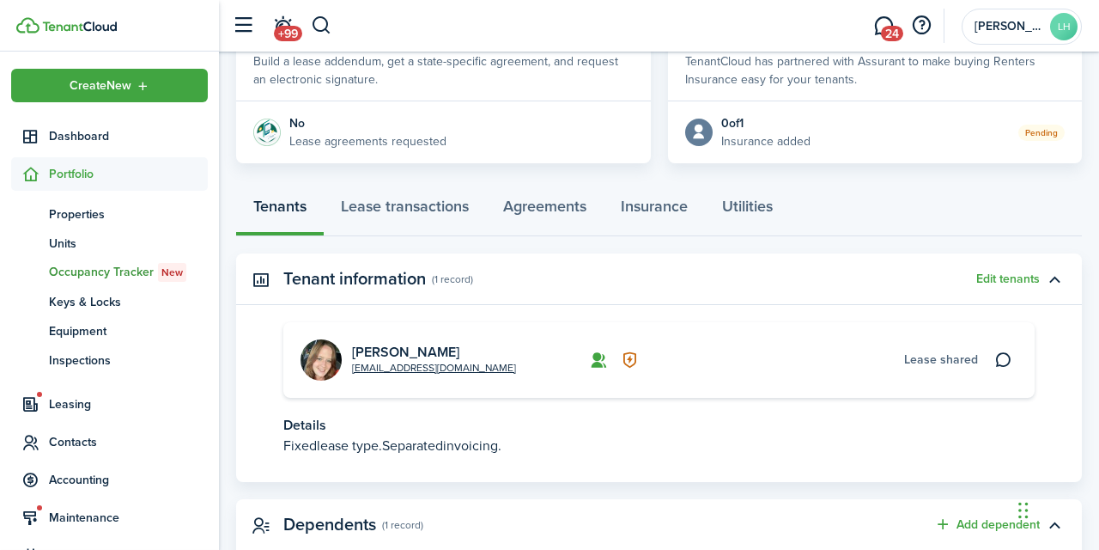
scroll to position [356, 0]
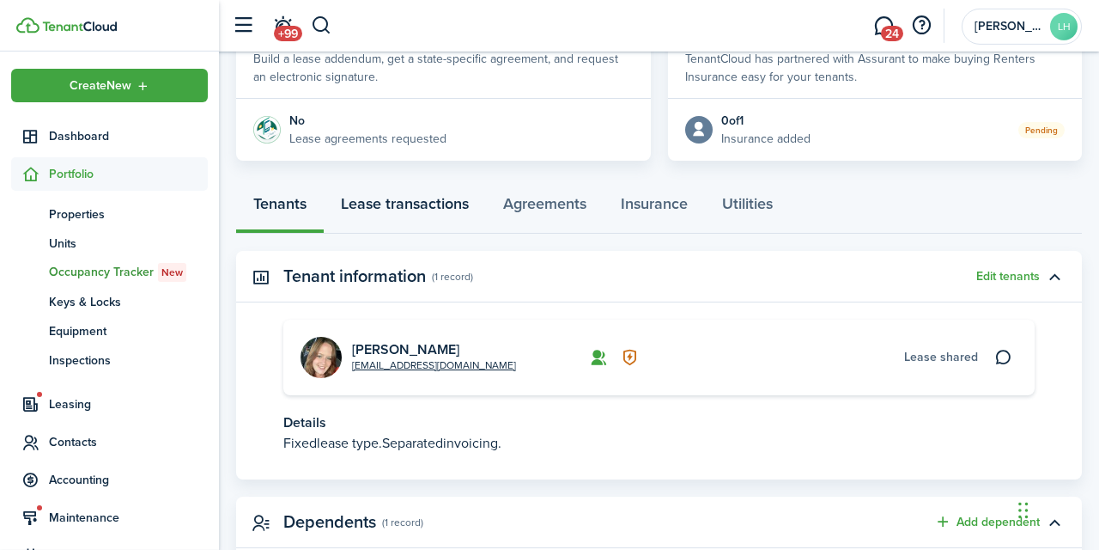
click at [465, 206] on link "Lease transactions" at bounding box center [405, 208] width 162 height 52
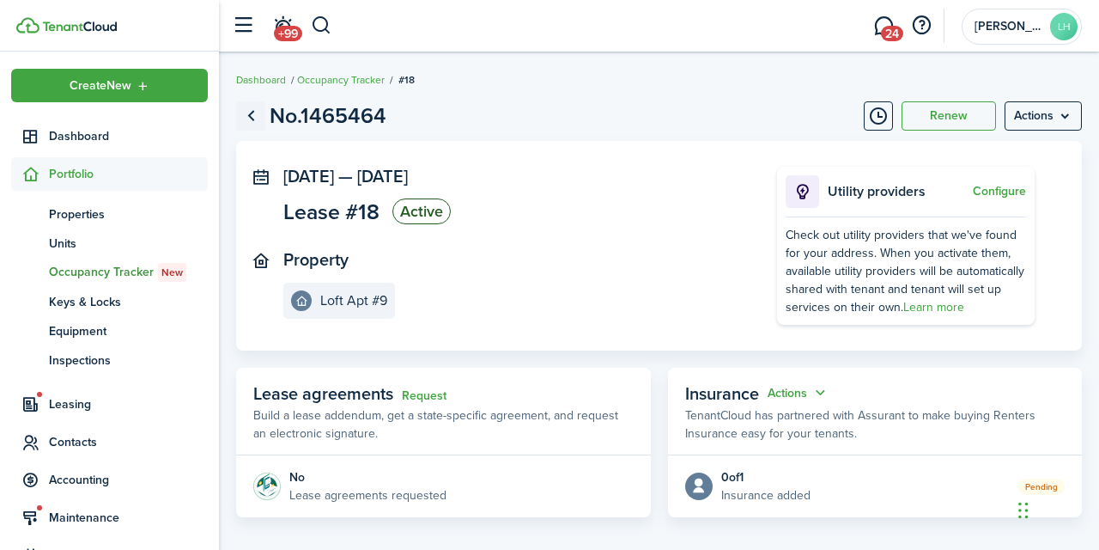
click at [249, 113] on link "Go back" at bounding box center [250, 115] width 29 height 29
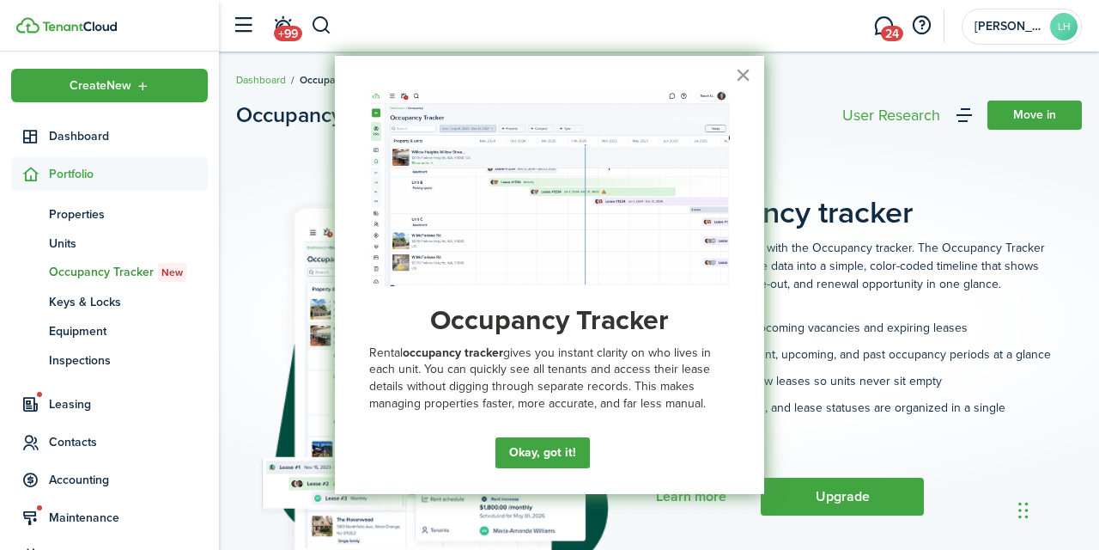
click at [738, 78] on button "×" at bounding box center [743, 74] width 16 height 27
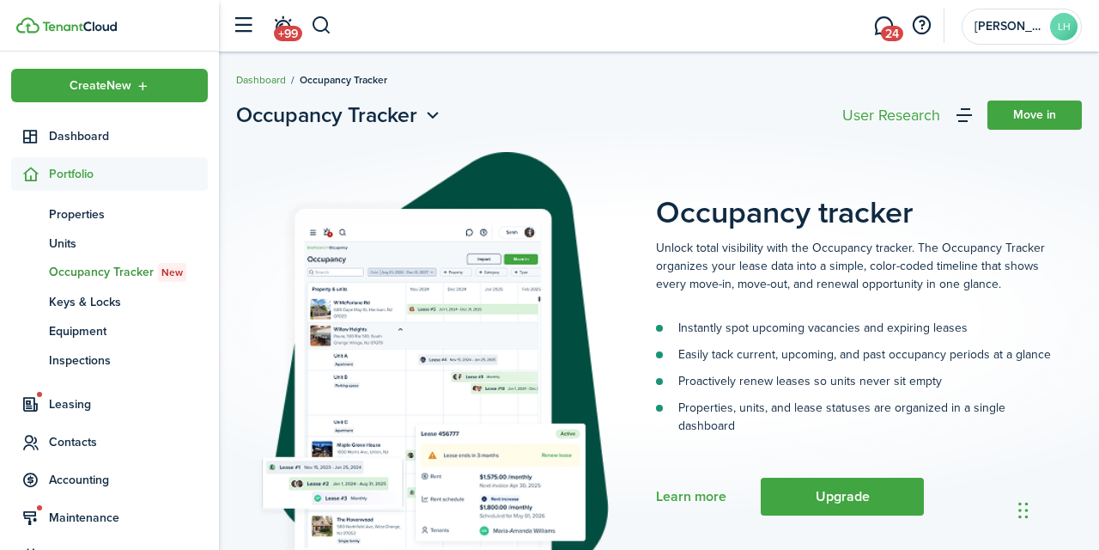
click at [265, 75] on link "Dashboard" at bounding box center [261, 79] width 50 height 15
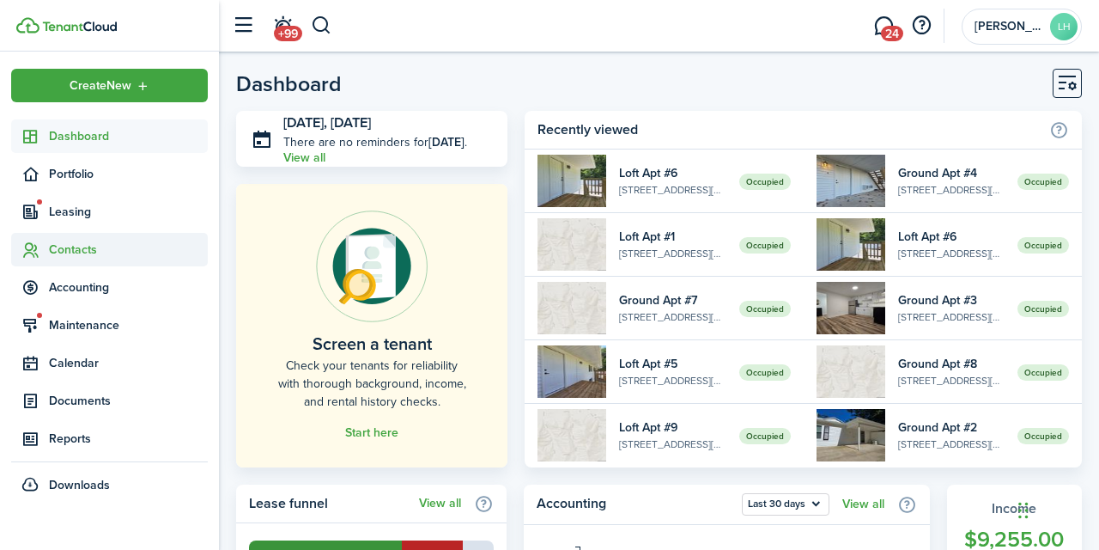
click at [80, 249] on span "Contacts" at bounding box center [128, 249] width 159 height 18
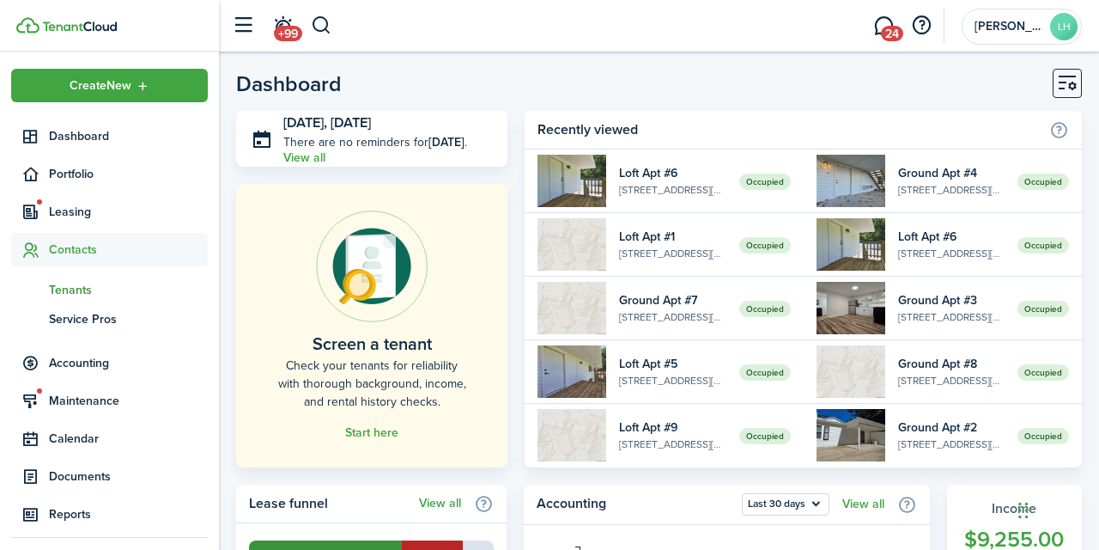
click at [79, 293] on span "Tenants" at bounding box center [128, 290] width 159 height 18
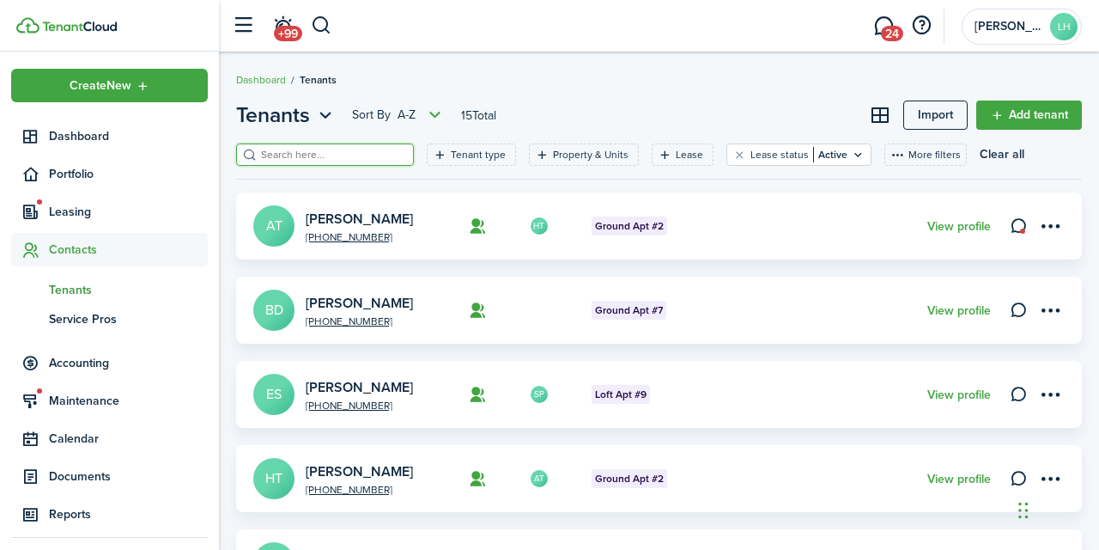
click at [326, 158] on input "search" at bounding box center [332, 155] width 151 height 16
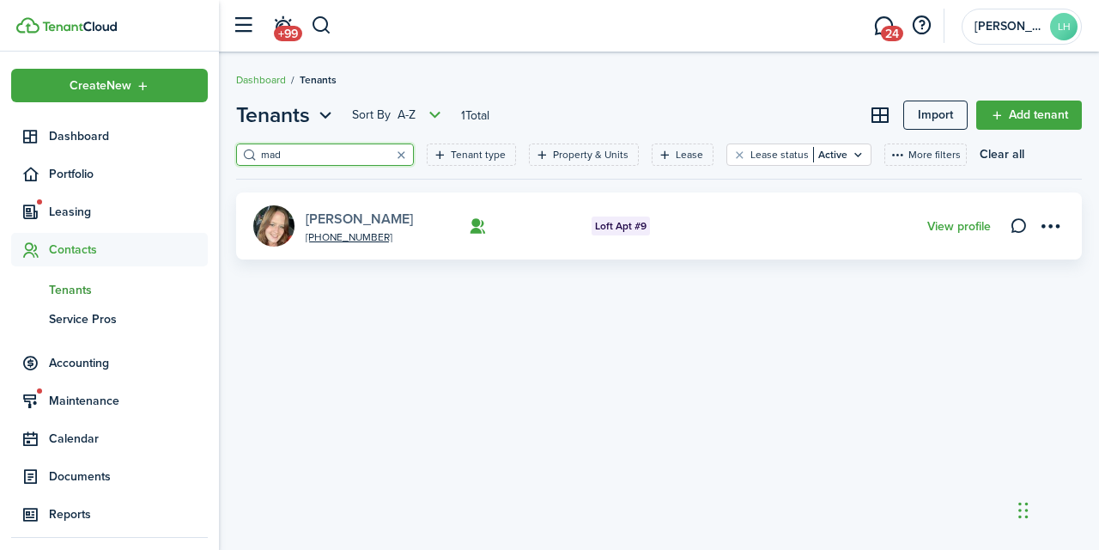
type input "mad"
click at [391, 216] on link "[PERSON_NAME]" at bounding box center [359, 219] width 107 height 20
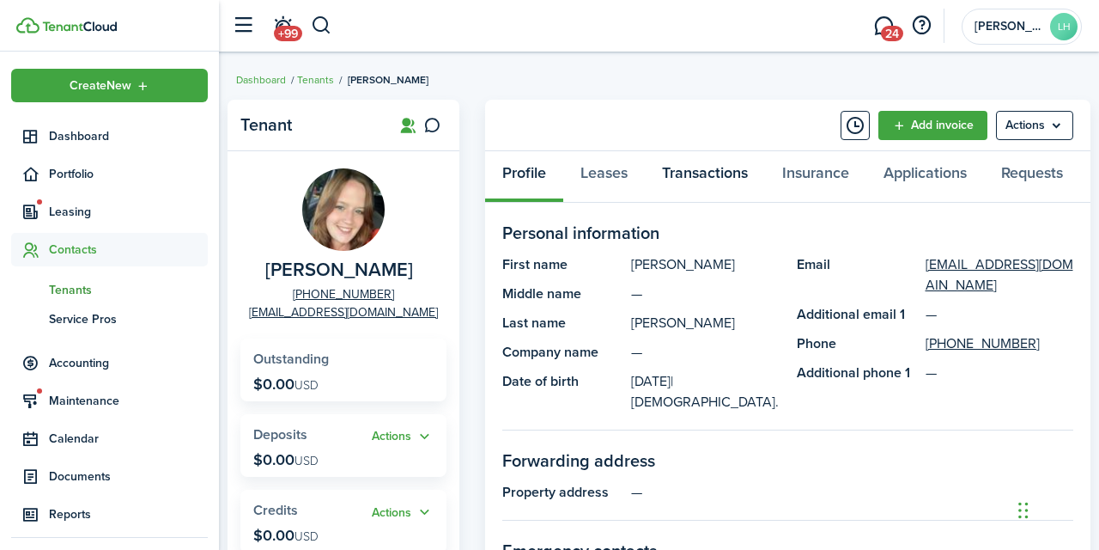
click at [708, 168] on link "Transactions" at bounding box center [705, 177] width 120 height 52
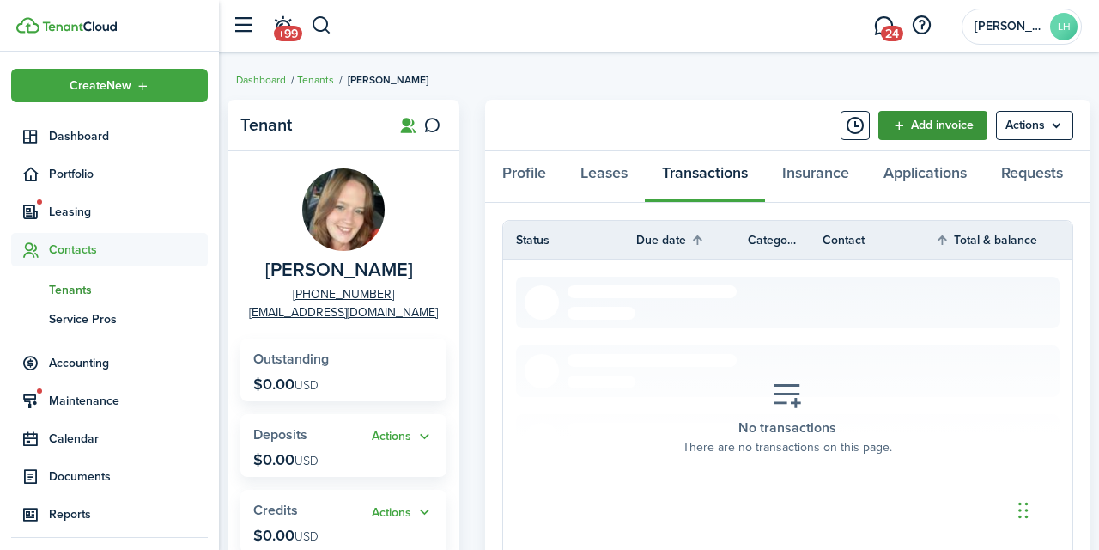
click at [930, 120] on link "Add invoice" at bounding box center [932, 125] width 109 height 29
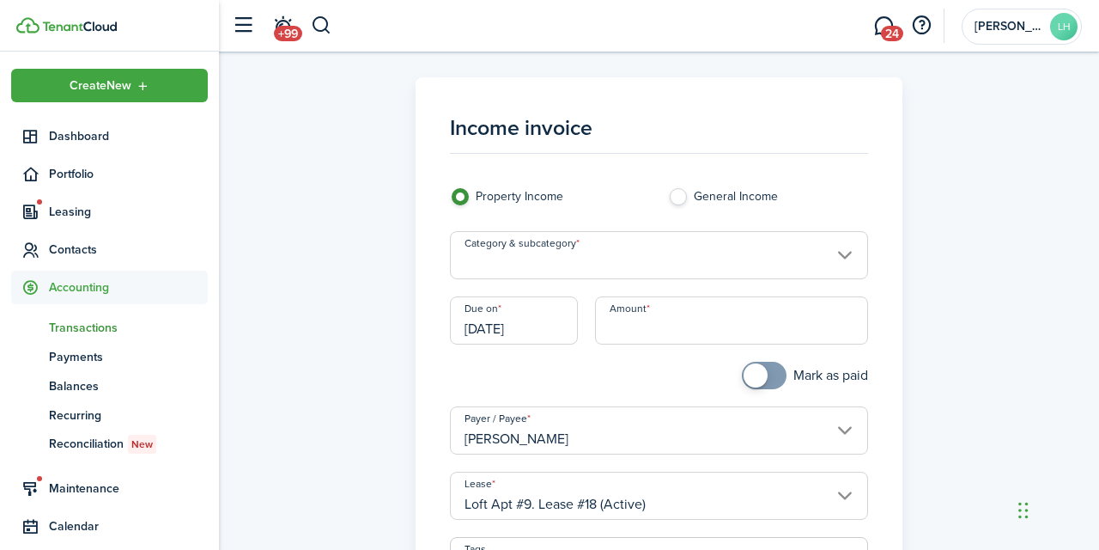
click at [542, 330] on input "[DATE]" at bounding box center [514, 320] width 128 height 48
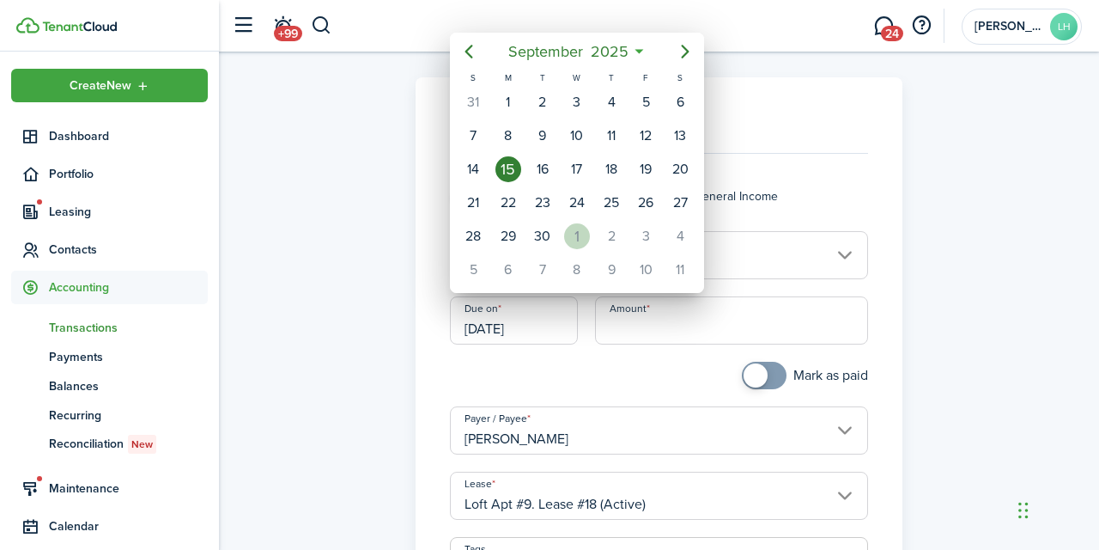
click at [578, 236] on div "1" at bounding box center [577, 236] width 26 height 26
type input "[DATE]"
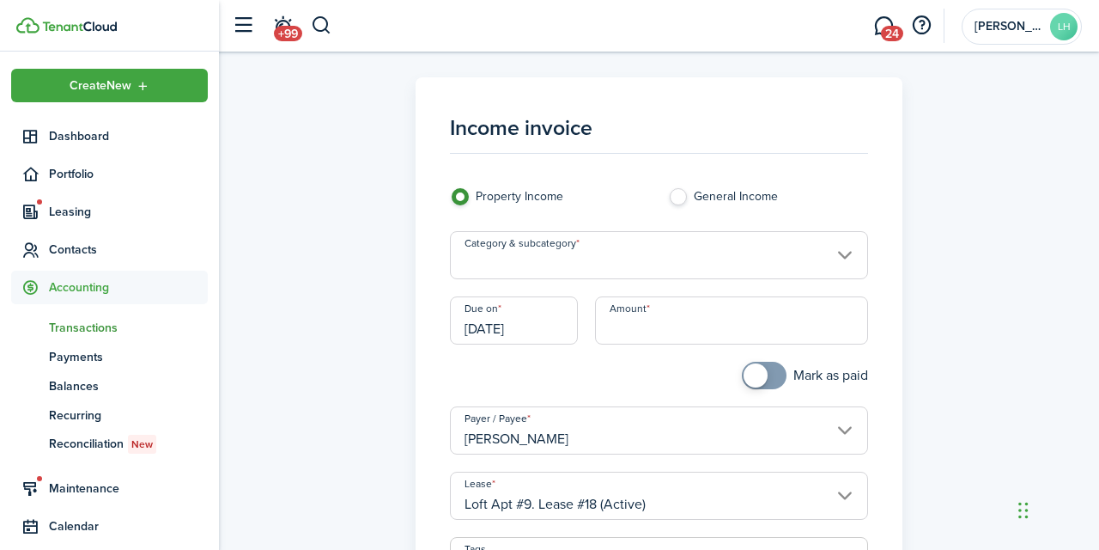
click at [661, 330] on input "Amount" at bounding box center [731, 320] width 273 height 48
click at [672, 255] on input "Category & subcategory" at bounding box center [658, 255] width 417 height 48
type input "$985.00"
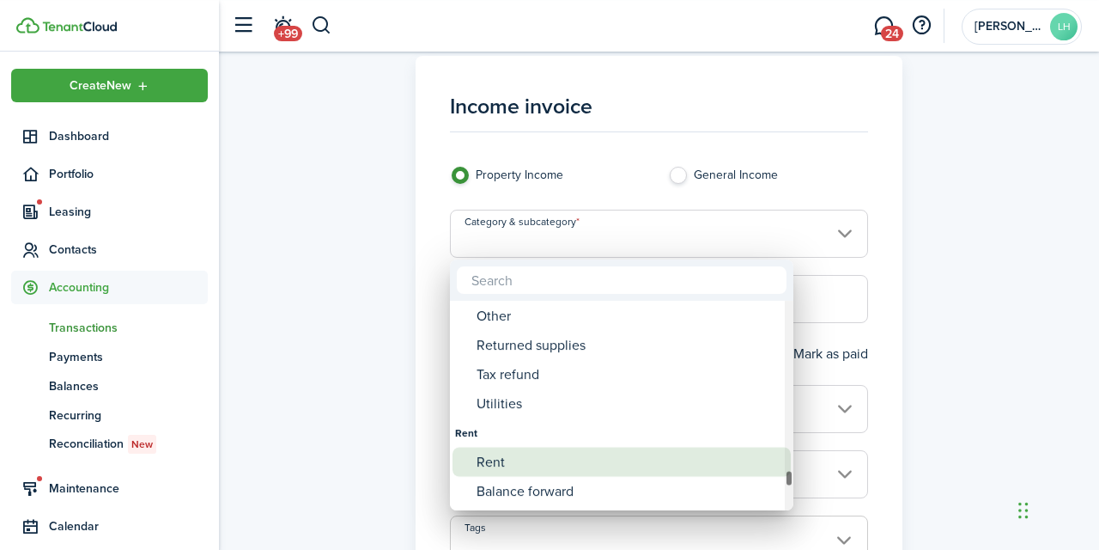
scroll to position [22, 0]
click at [555, 454] on div "Rent" at bounding box center [629, 463] width 304 height 29
type input "Rent"
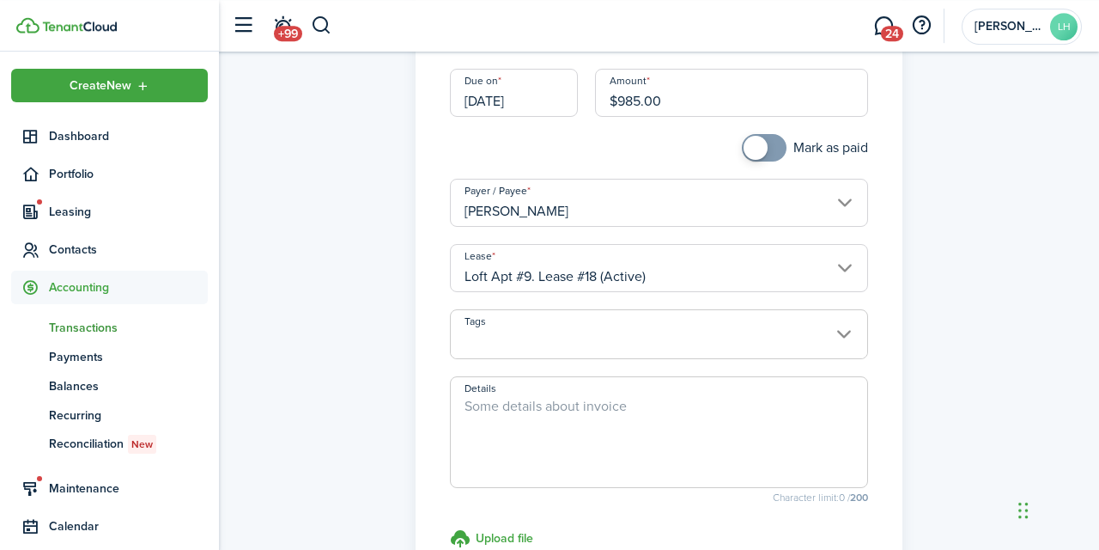
scroll to position [241, 0]
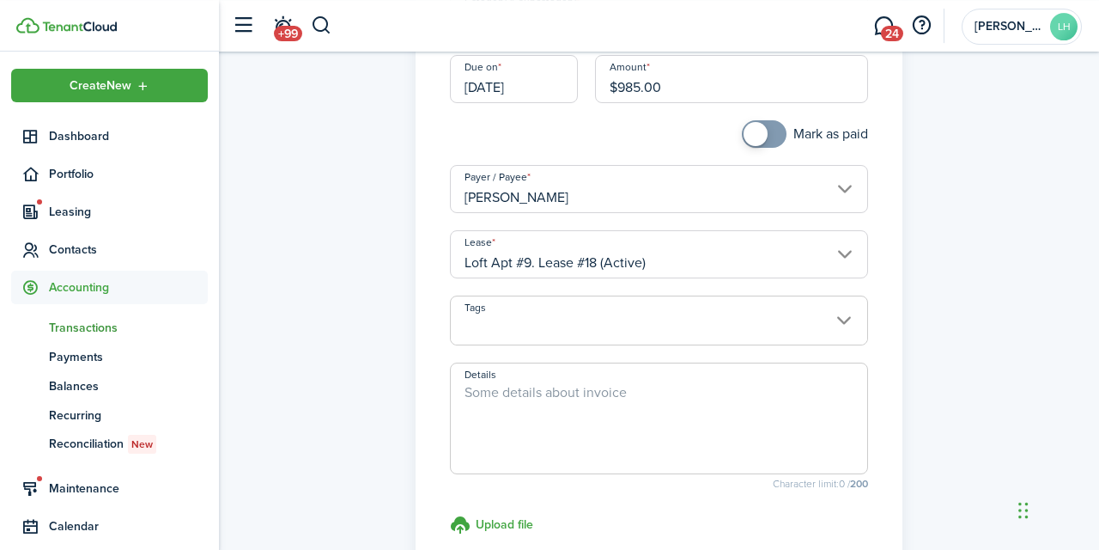
click at [600, 389] on textarea "Details" at bounding box center [659, 423] width 416 height 82
type textarea "[DATE] Rent"
click at [885, 356] on panel-main "Income invoice Property Income General Income Category & subcategory Rent Due o…" at bounding box center [659, 246] width 486 height 820
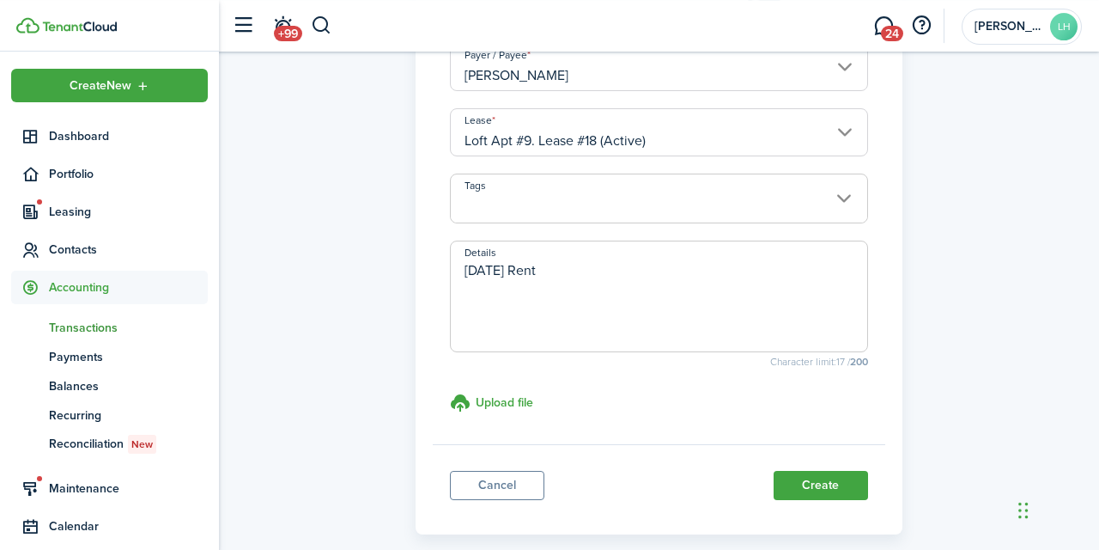
scroll to position [365, 0]
click at [821, 481] on button "Create" at bounding box center [821, 483] width 94 height 29
